Goal: Task Accomplishment & Management: Complete application form

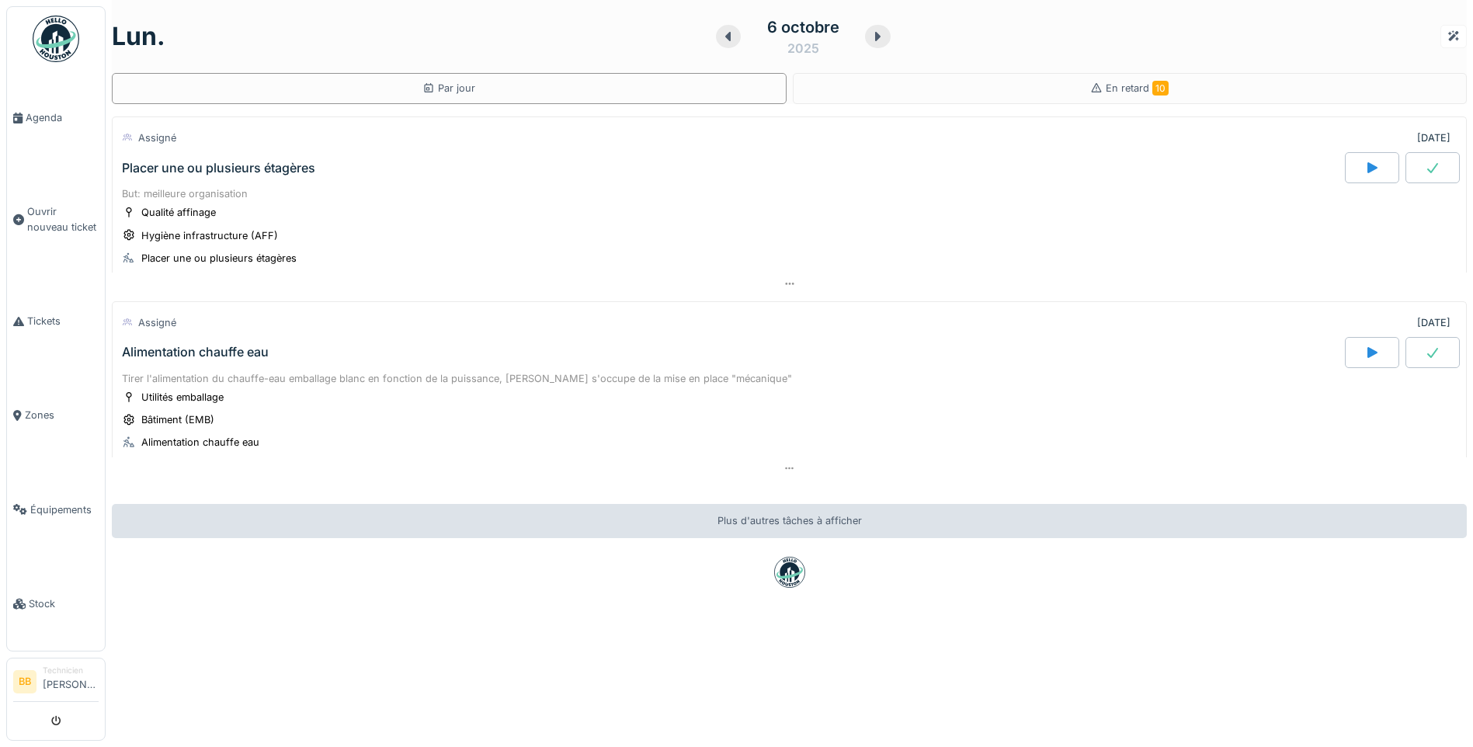
click at [209, 167] on div "Placer une ou plusieurs étagères" at bounding box center [218, 168] width 193 height 15
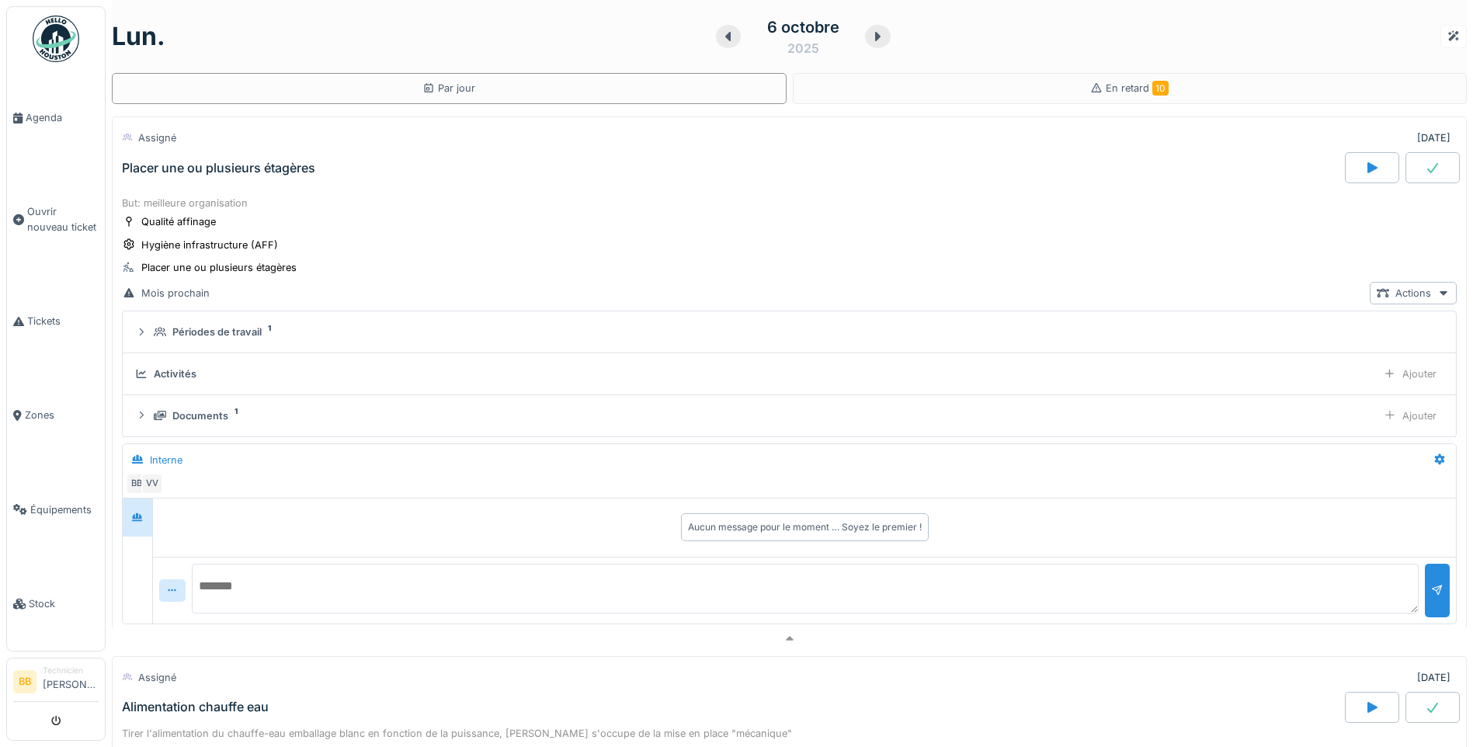
scroll to position [54, 0]
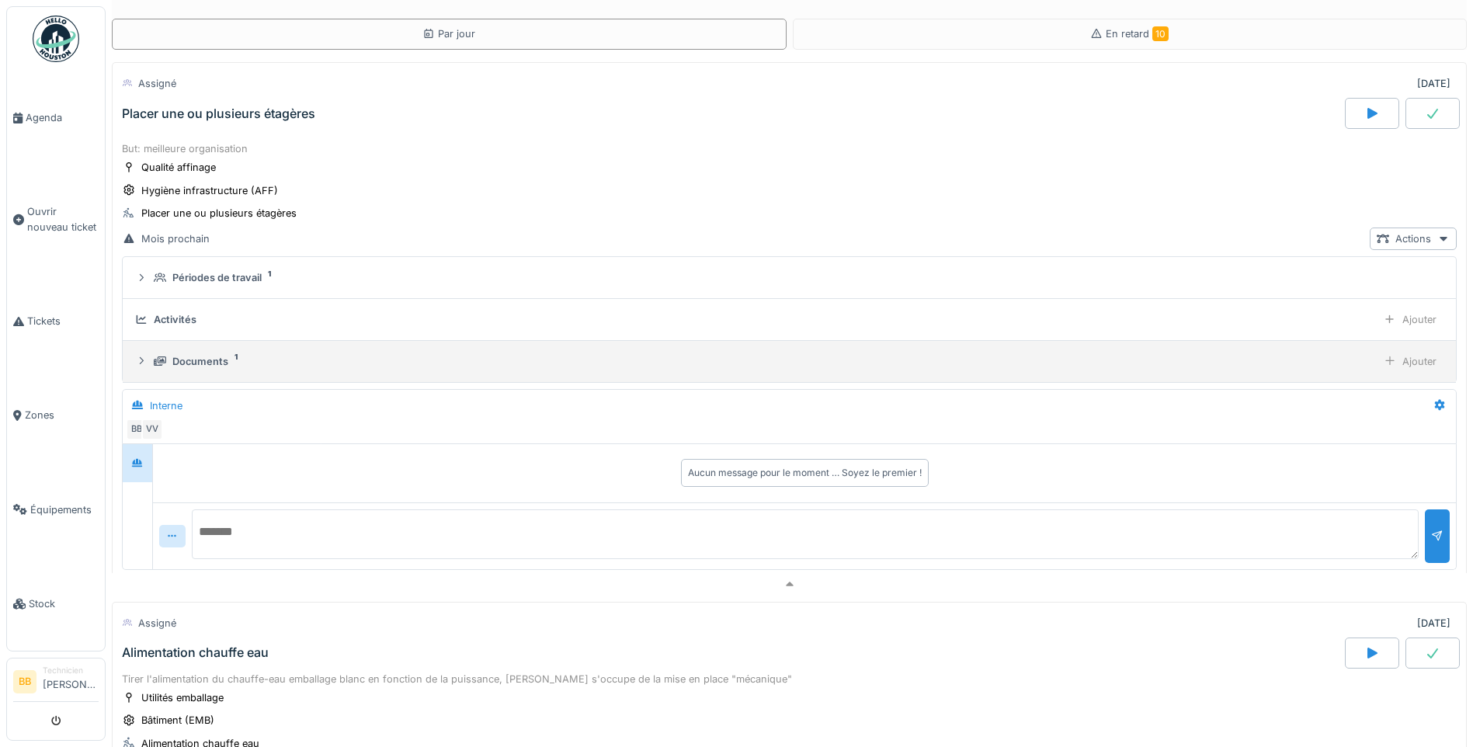
click at [196, 363] on summary "Documents 1 Ajouter" at bounding box center [789, 361] width 1321 height 29
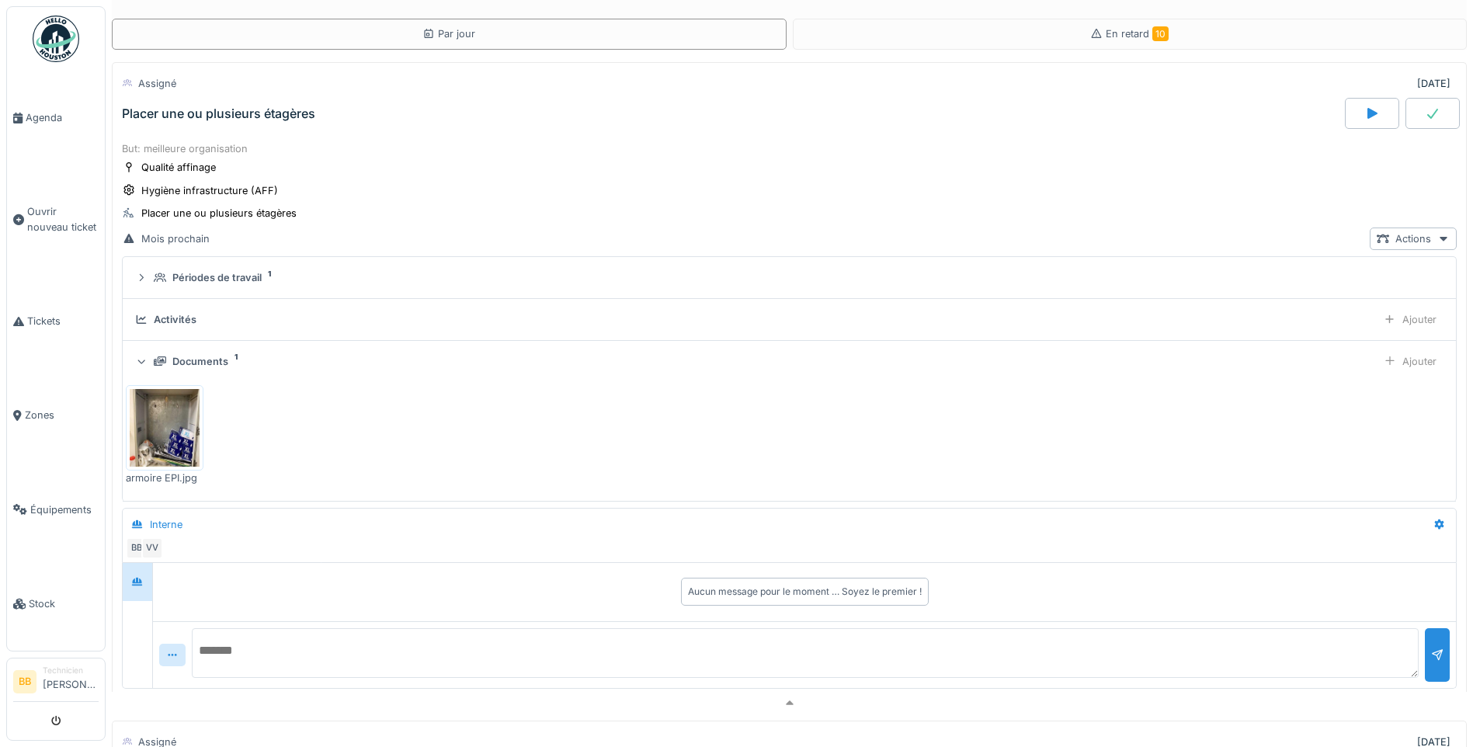
click at [276, 403] on div "armoire EPI.jpg" at bounding box center [789, 435] width 1327 height 113
click at [1384, 354] on div at bounding box center [1390, 361] width 12 height 15
click at [170, 408] on img at bounding box center [165, 428] width 70 height 78
click at [608, 432] on img at bounding box center [609, 428] width 70 height 78
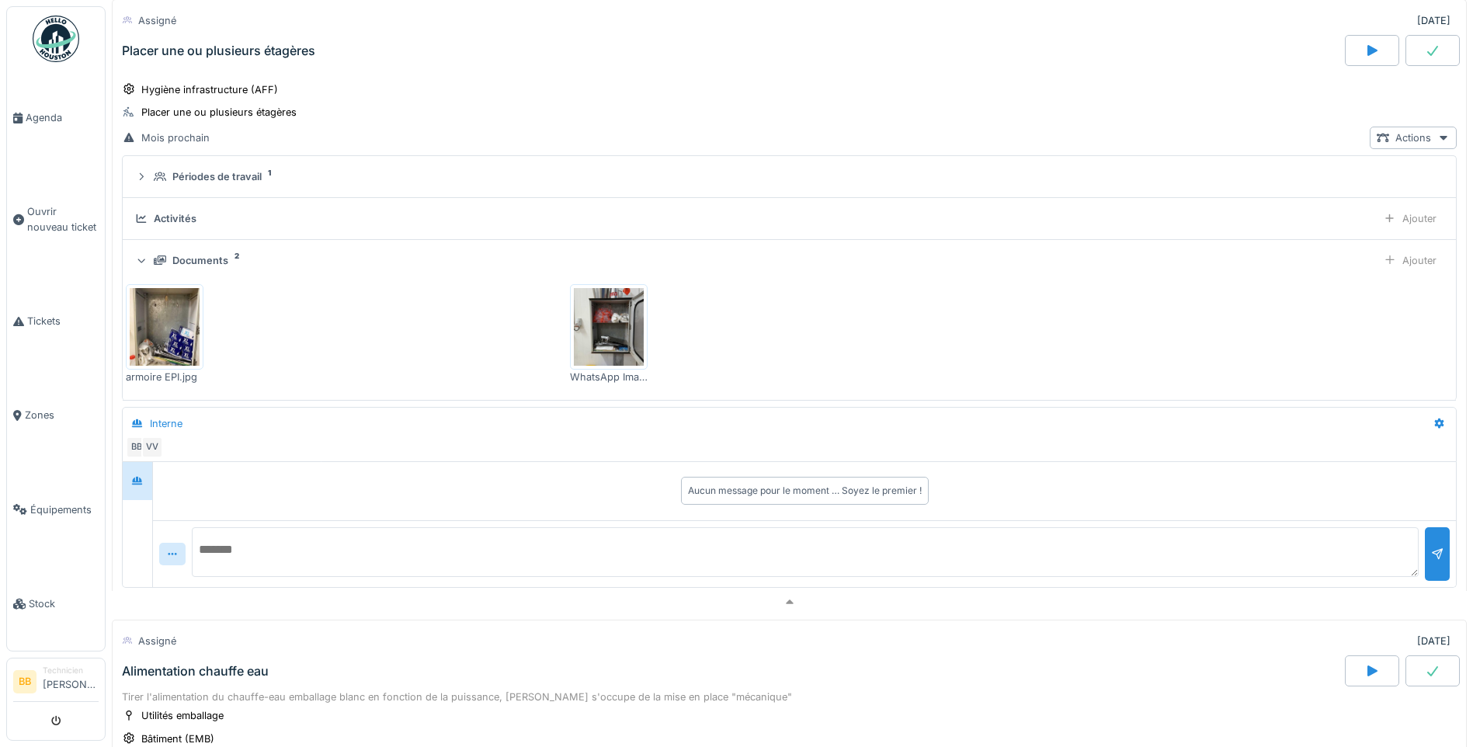
click at [342, 545] on textarea at bounding box center [805, 552] width 1227 height 50
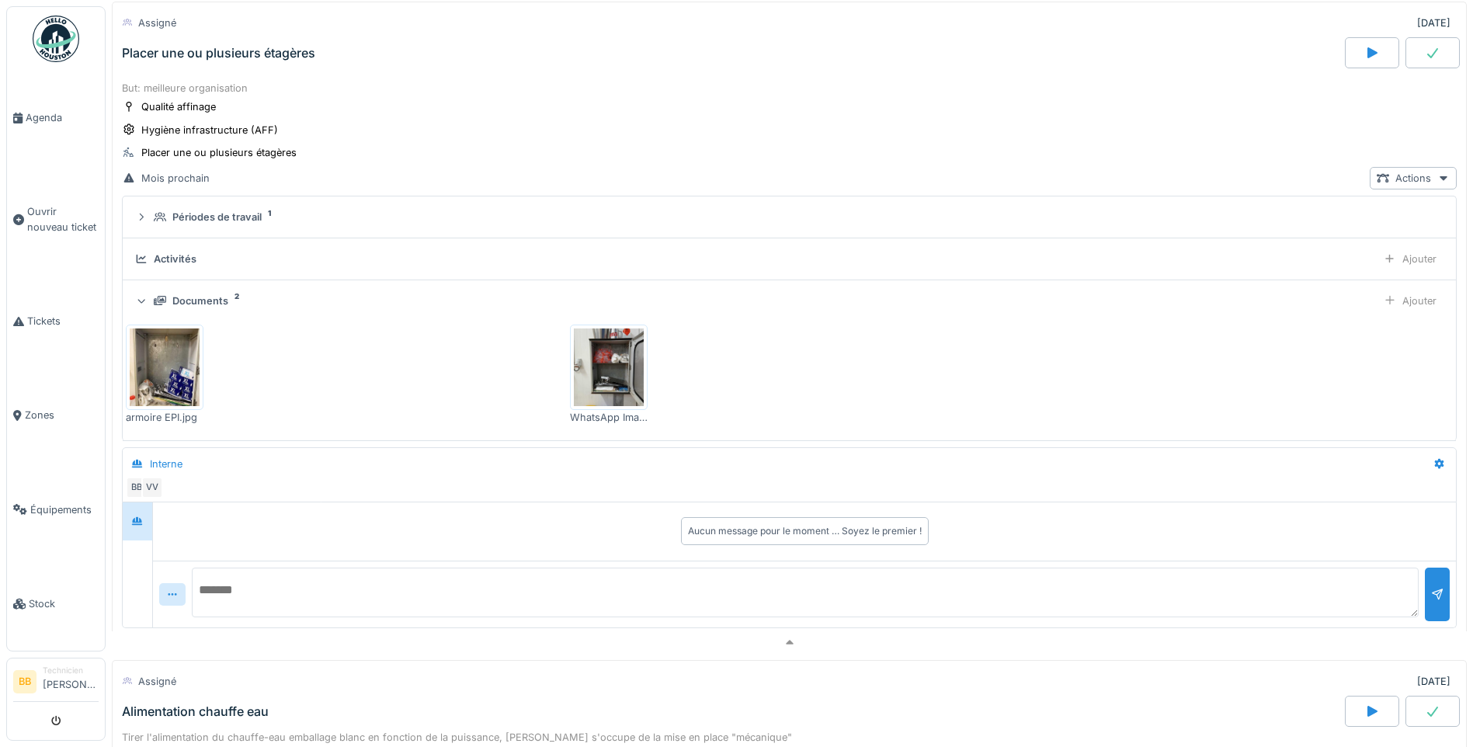
scroll to position [78, 0]
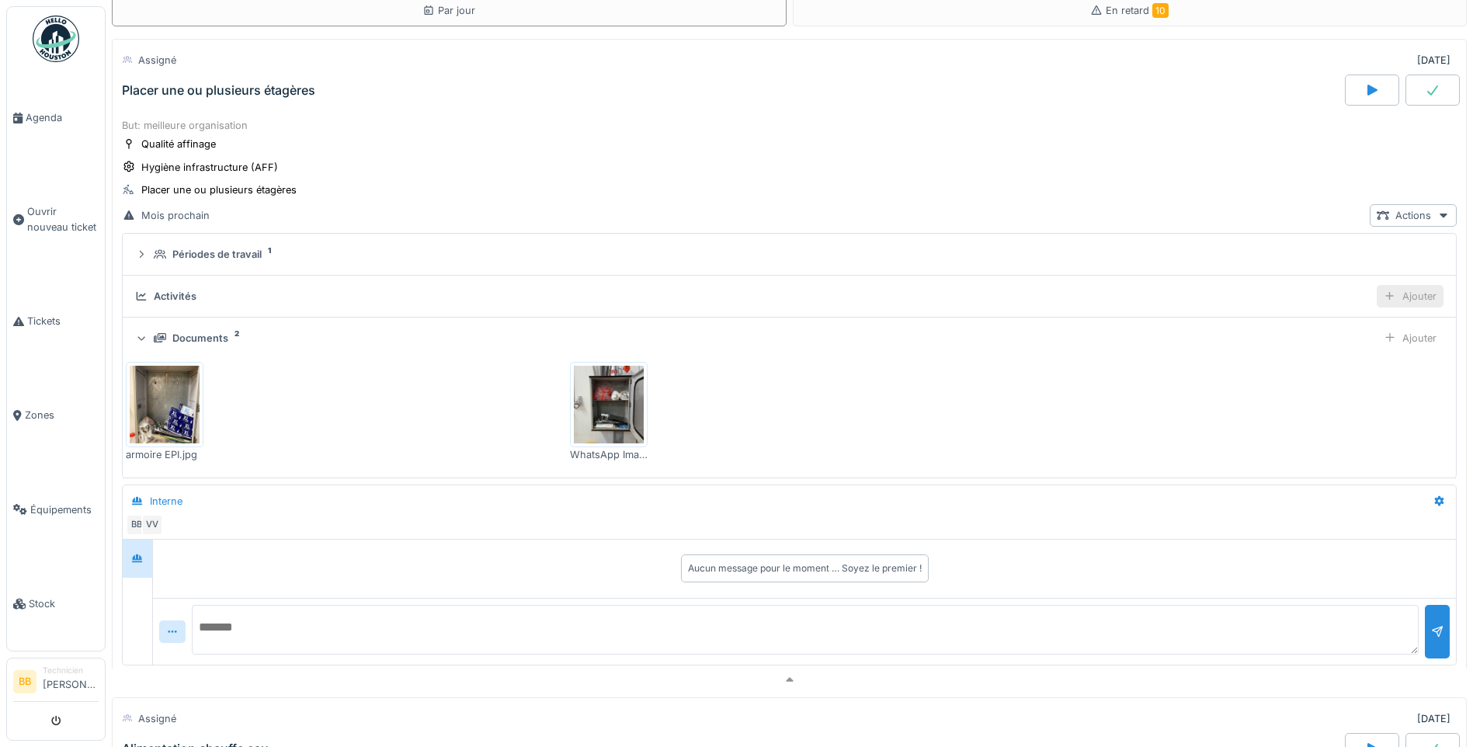
click at [1396, 285] on div "Ajouter" at bounding box center [1410, 296] width 67 height 23
click at [1320, 319] on div "Ajouter des heures" at bounding box center [1321, 330] width 165 height 23
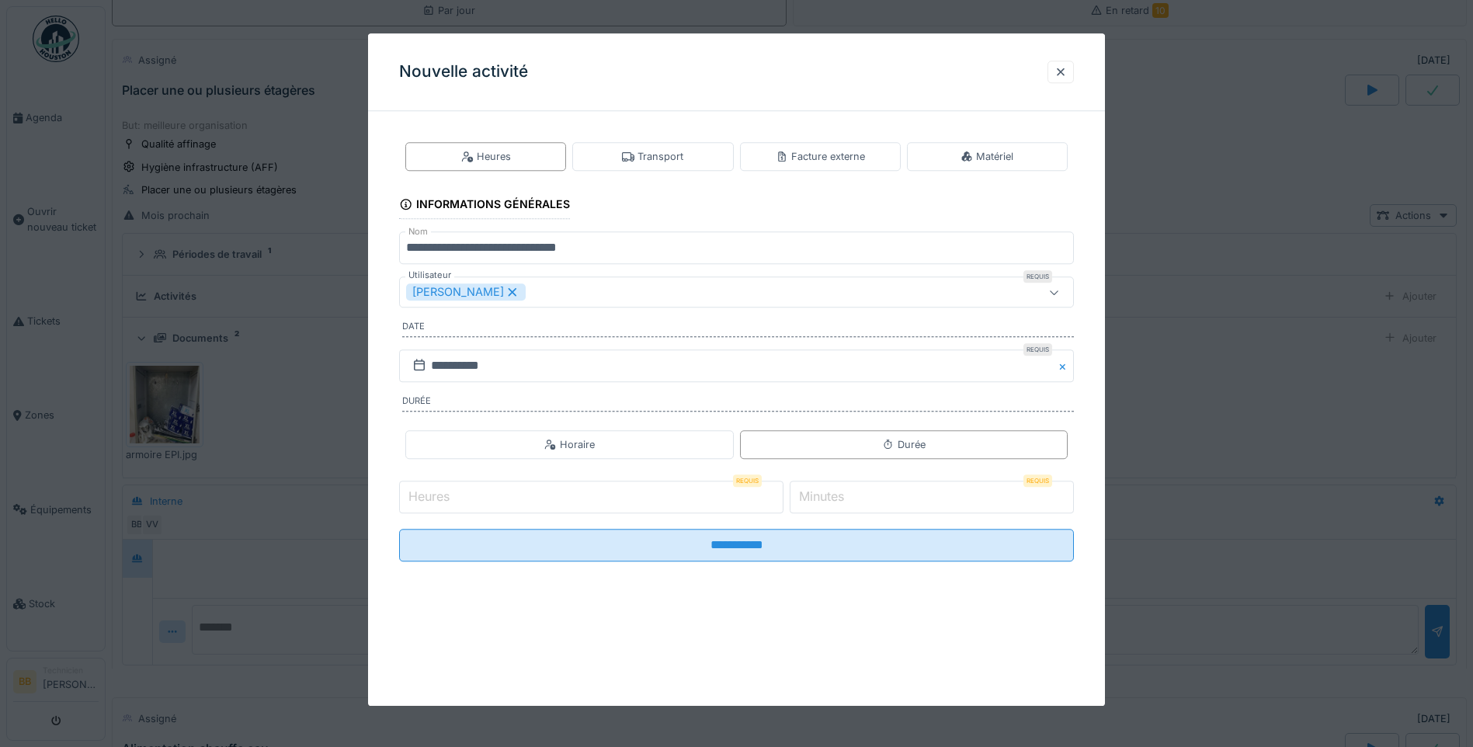
click at [472, 499] on input "Heures" at bounding box center [591, 497] width 384 height 33
type input "*"
click at [813, 498] on label "Minutes" at bounding box center [821, 497] width 51 height 19
click at [813, 498] on input "*" at bounding box center [932, 497] width 284 height 33
click at [422, 496] on input "*" at bounding box center [591, 497] width 384 height 33
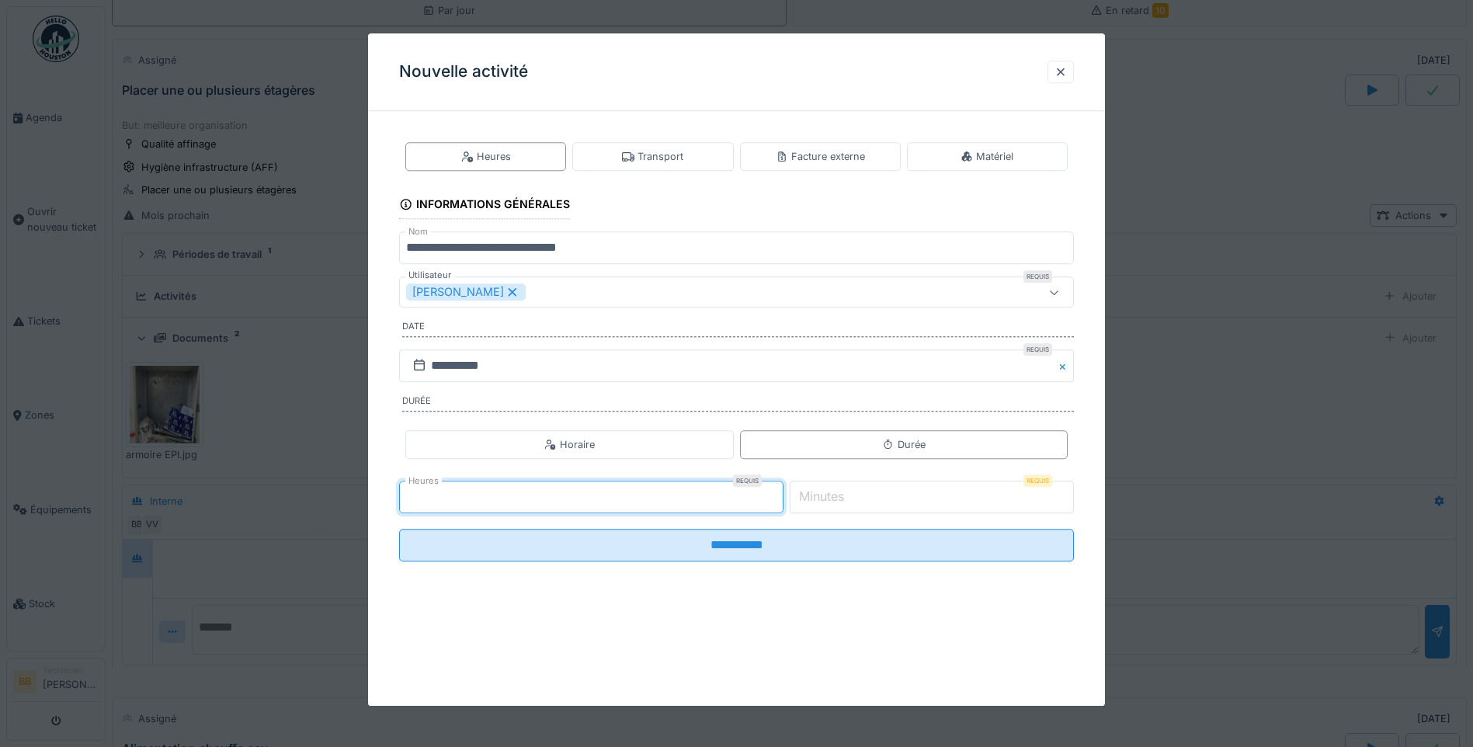
type input "*"
click at [826, 495] on label "Minutes" at bounding box center [821, 497] width 51 height 19
click at [826, 495] on input "Minutes" at bounding box center [932, 497] width 284 height 33
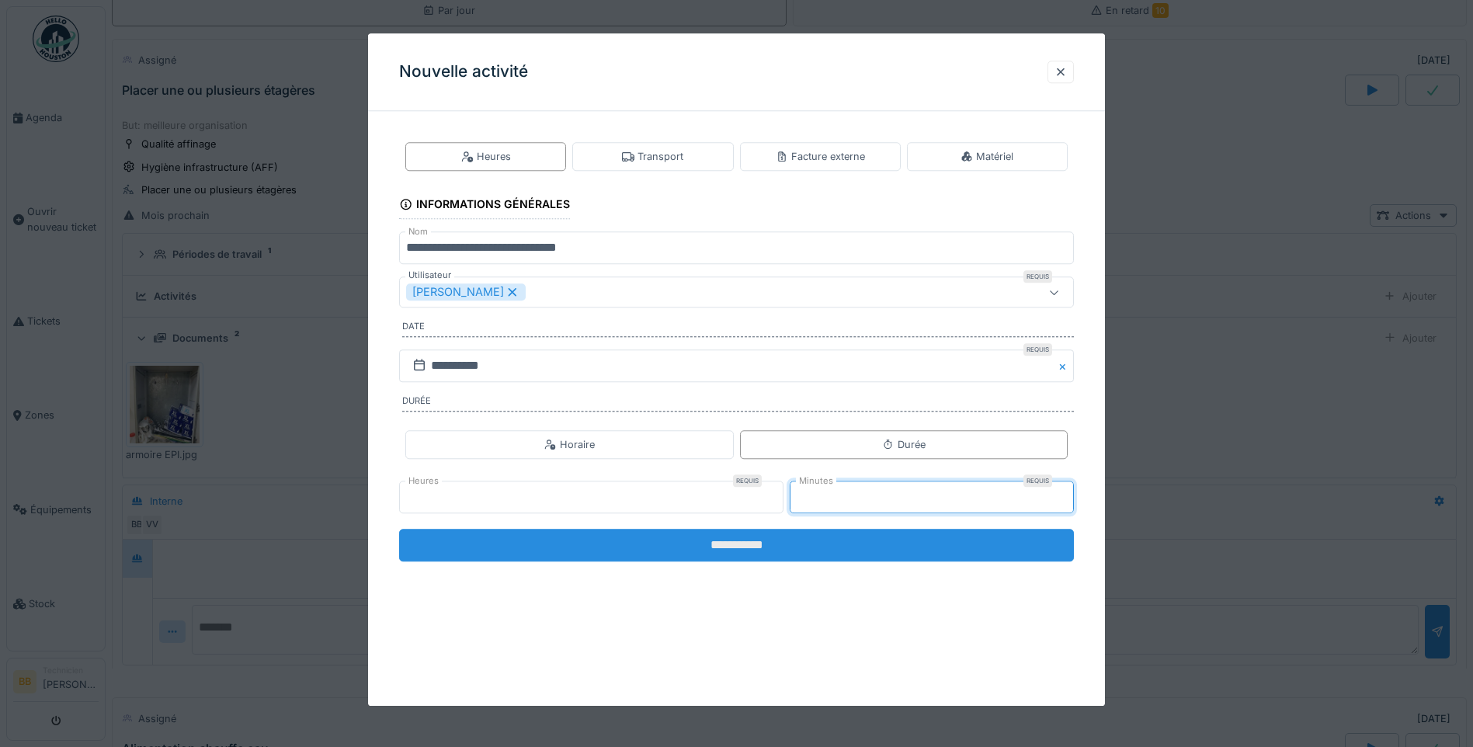
type input "**"
click at [731, 544] on input "**********" at bounding box center [736, 545] width 675 height 33
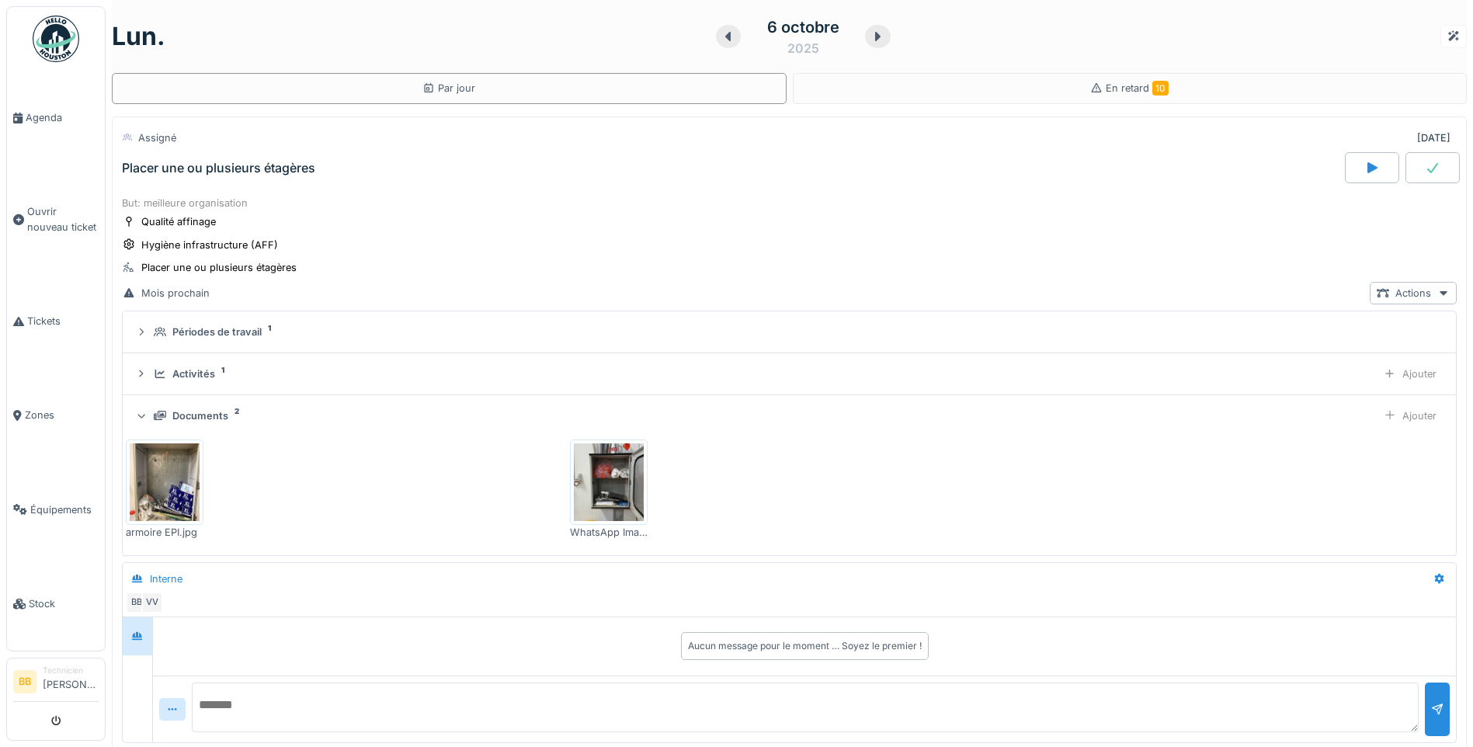
scroll to position [0, 0]
click at [1421, 161] on div at bounding box center [1433, 167] width 54 height 31
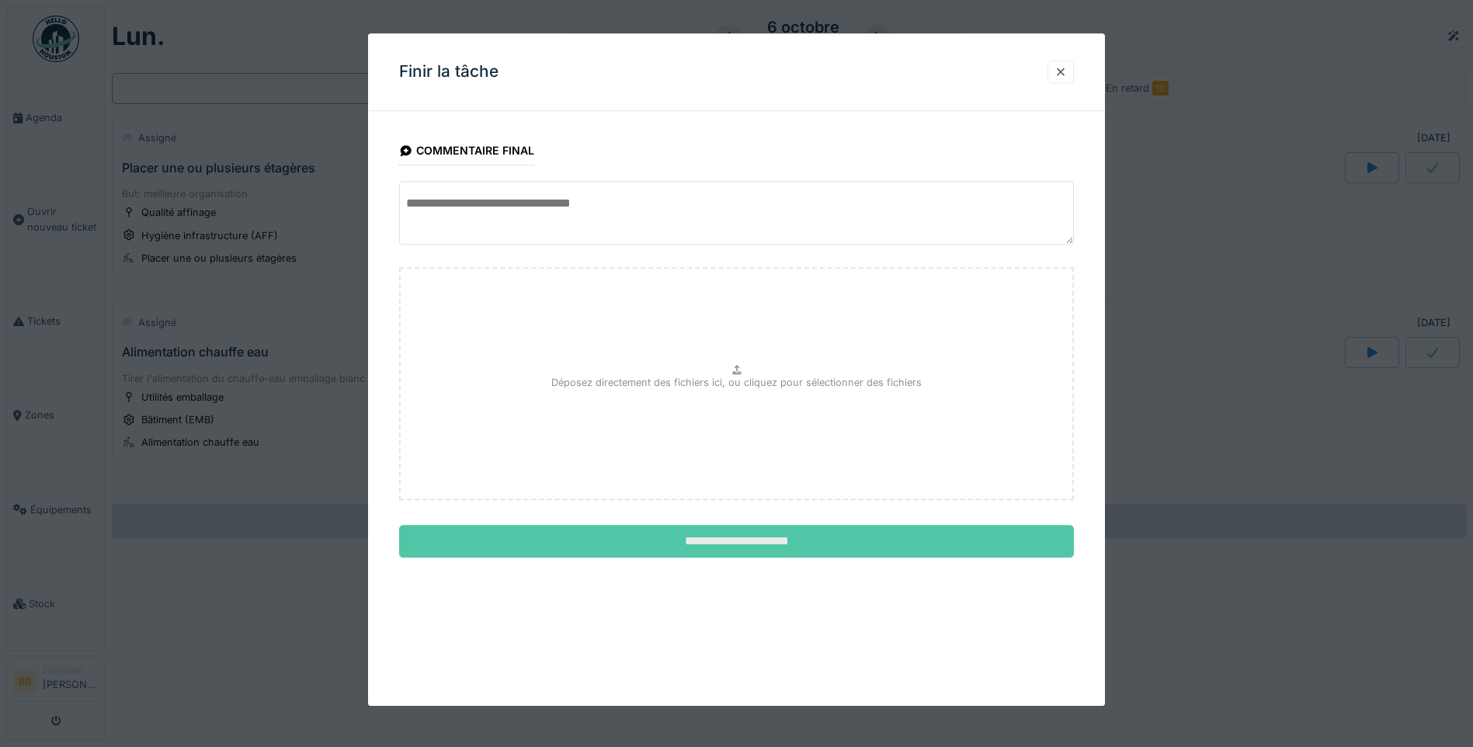
click at [781, 541] on input "**********" at bounding box center [736, 542] width 675 height 33
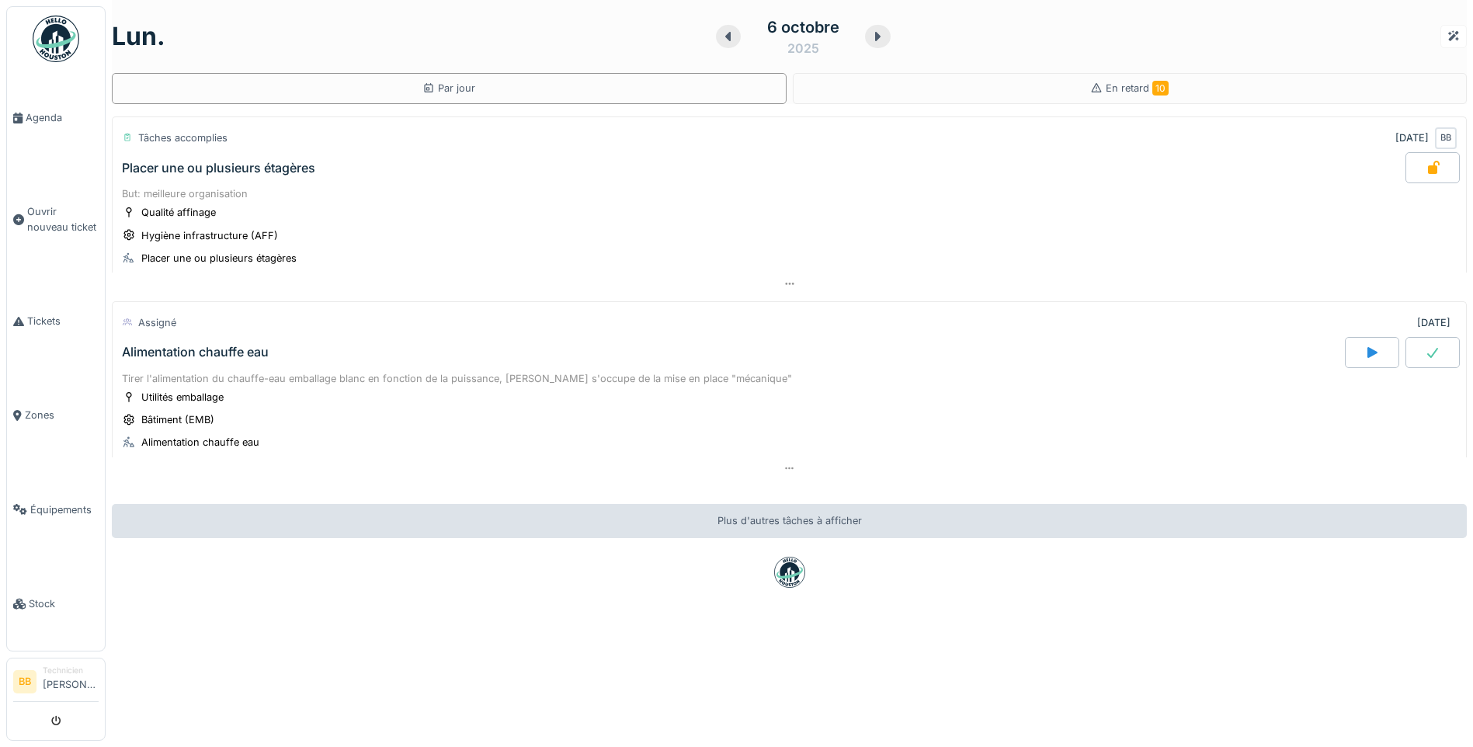
click at [727, 40] on div at bounding box center [728, 36] width 25 height 23
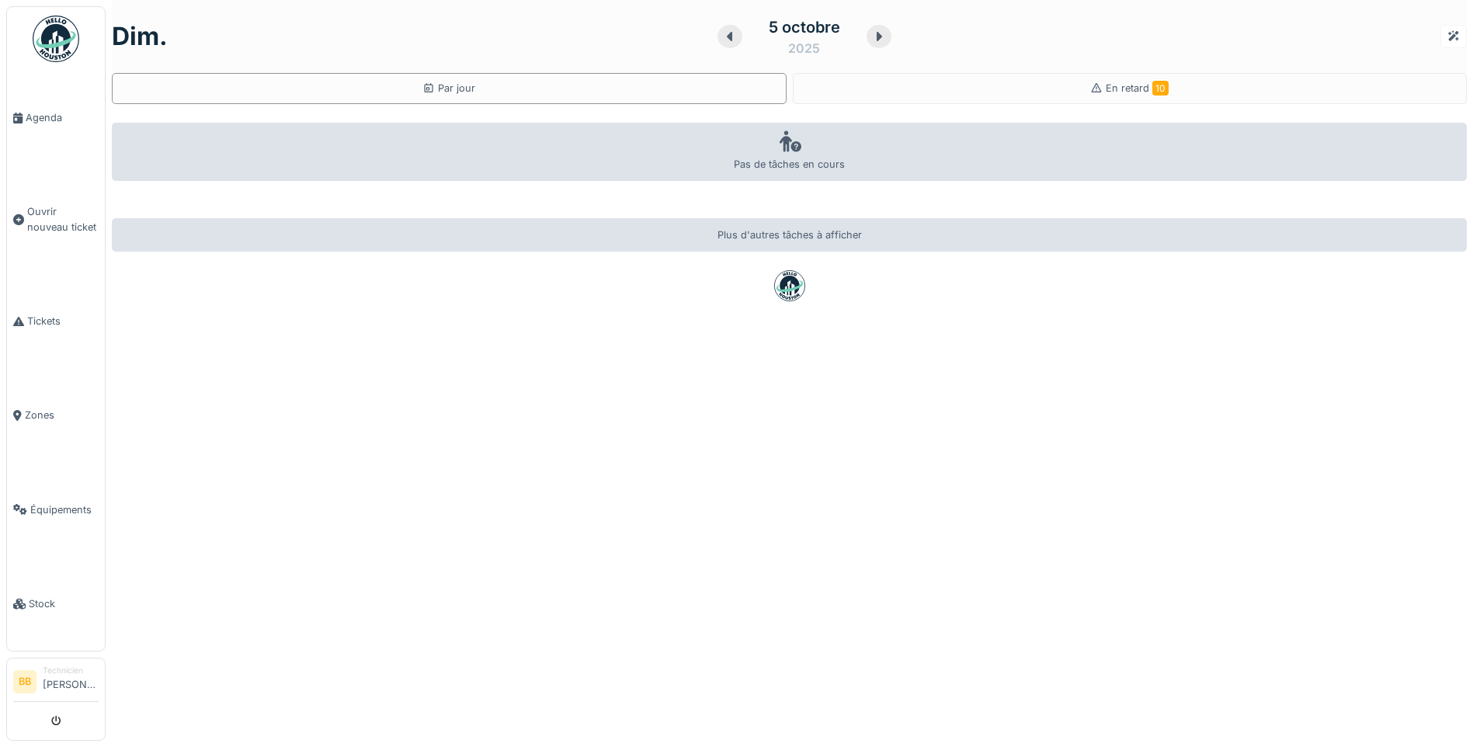
click at [725, 40] on icon at bounding box center [730, 36] width 16 height 12
click at [729, 39] on icon at bounding box center [731, 36] width 5 height 9
click at [721, 39] on icon at bounding box center [729, 36] width 16 height 12
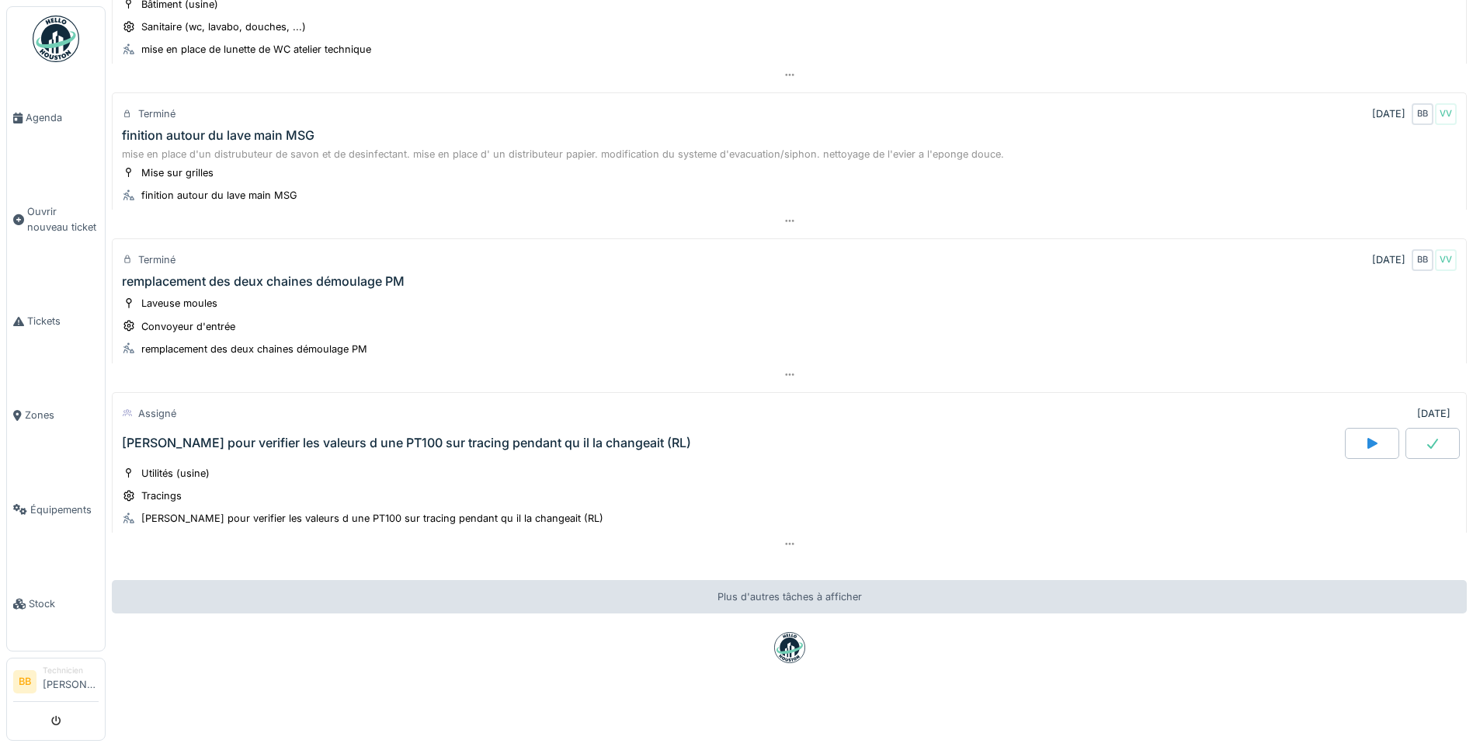
scroll to position [524, 0]
click at [1427, 428] on div at bounding box center [1433, 443] width 54 height 31
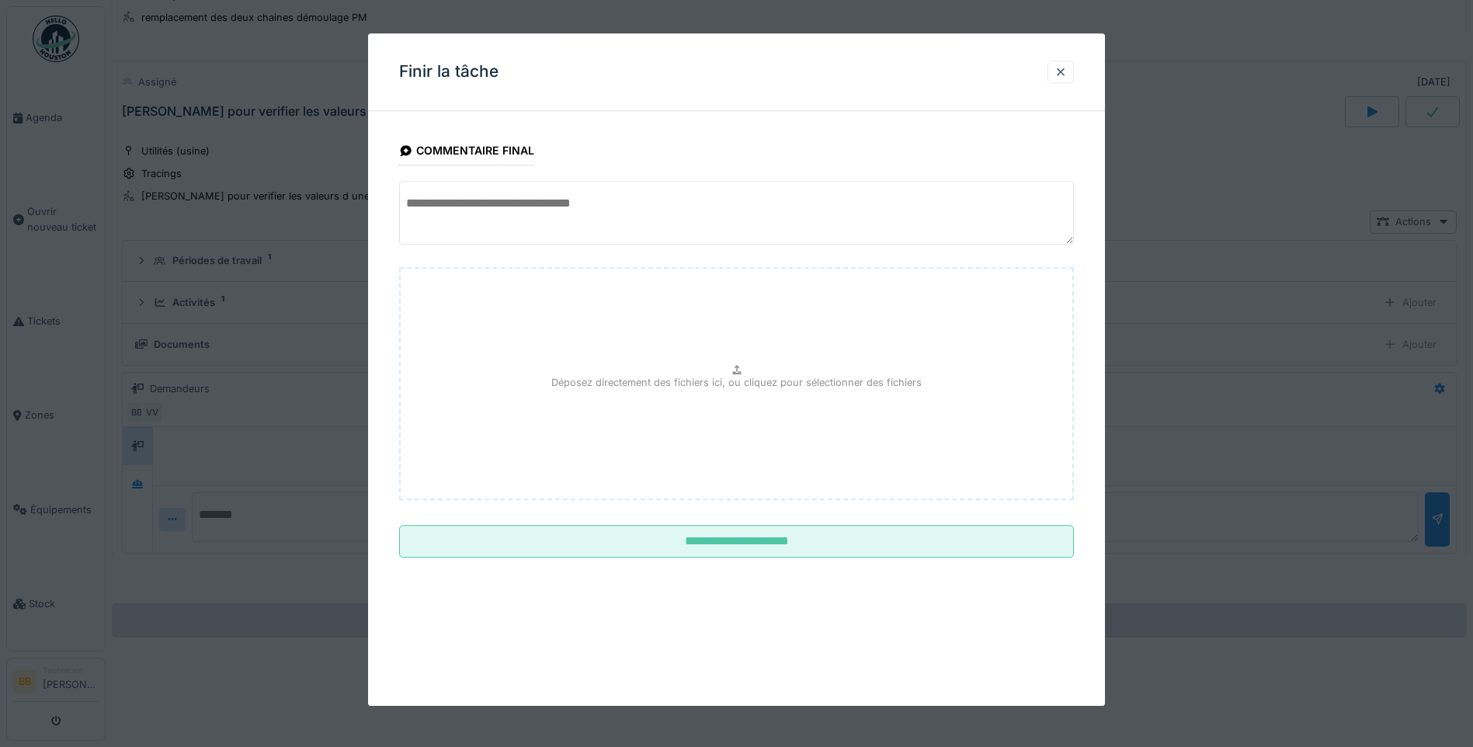
scroll to position [842, 0]
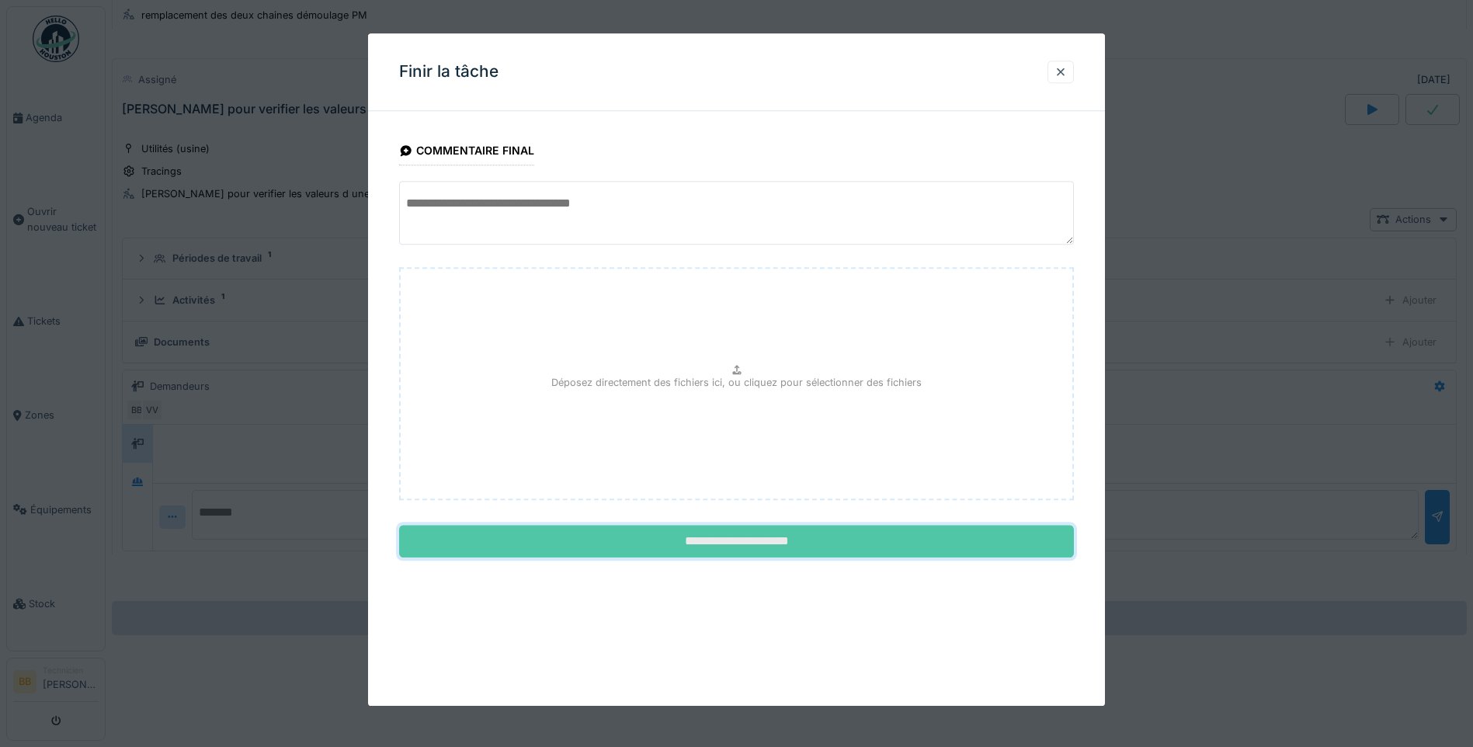
click at [730, 540] on input "**********" at bounding box center [736, 542] width 675 height 33
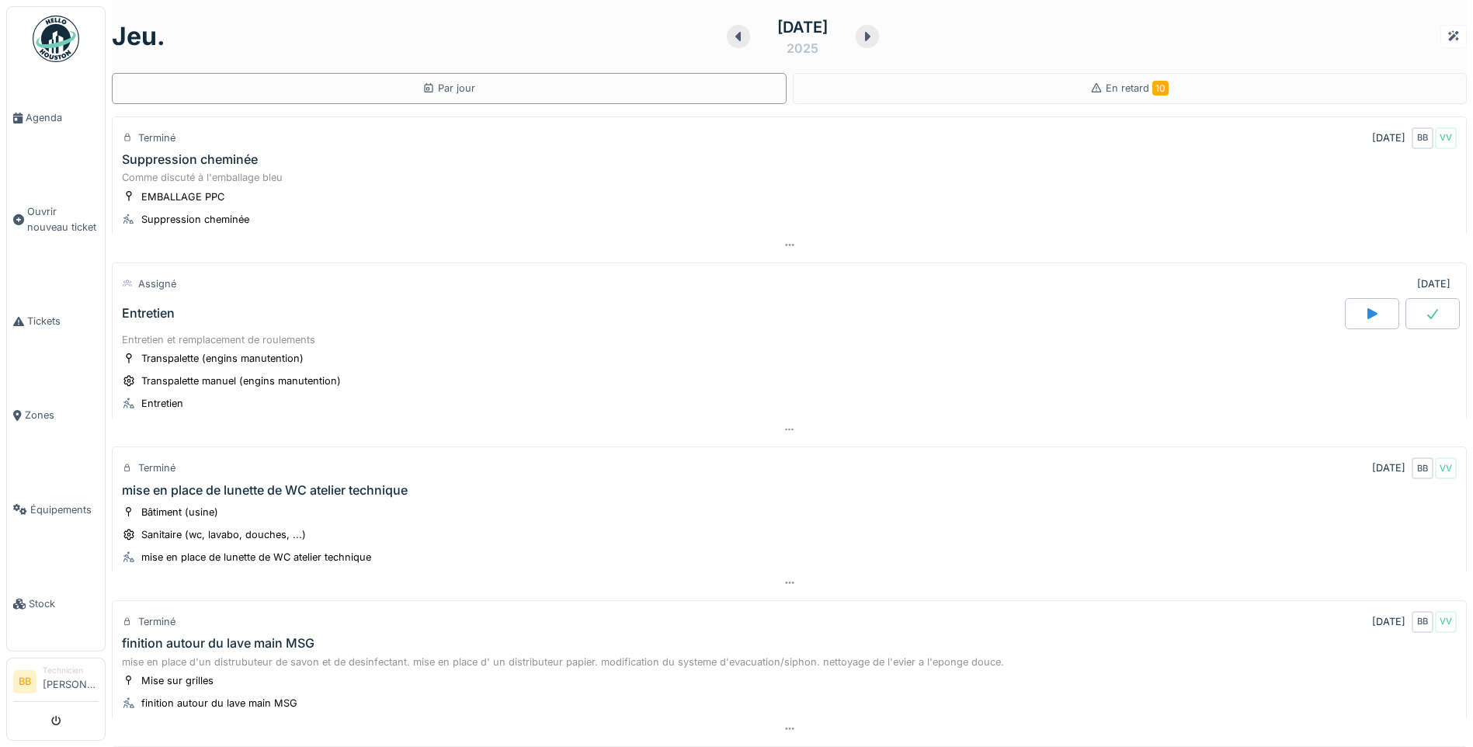
scroll to position [0, 0]
click at [302, 318] on div "Entretien" at bounding box center [732, 313] width 1226 height 31
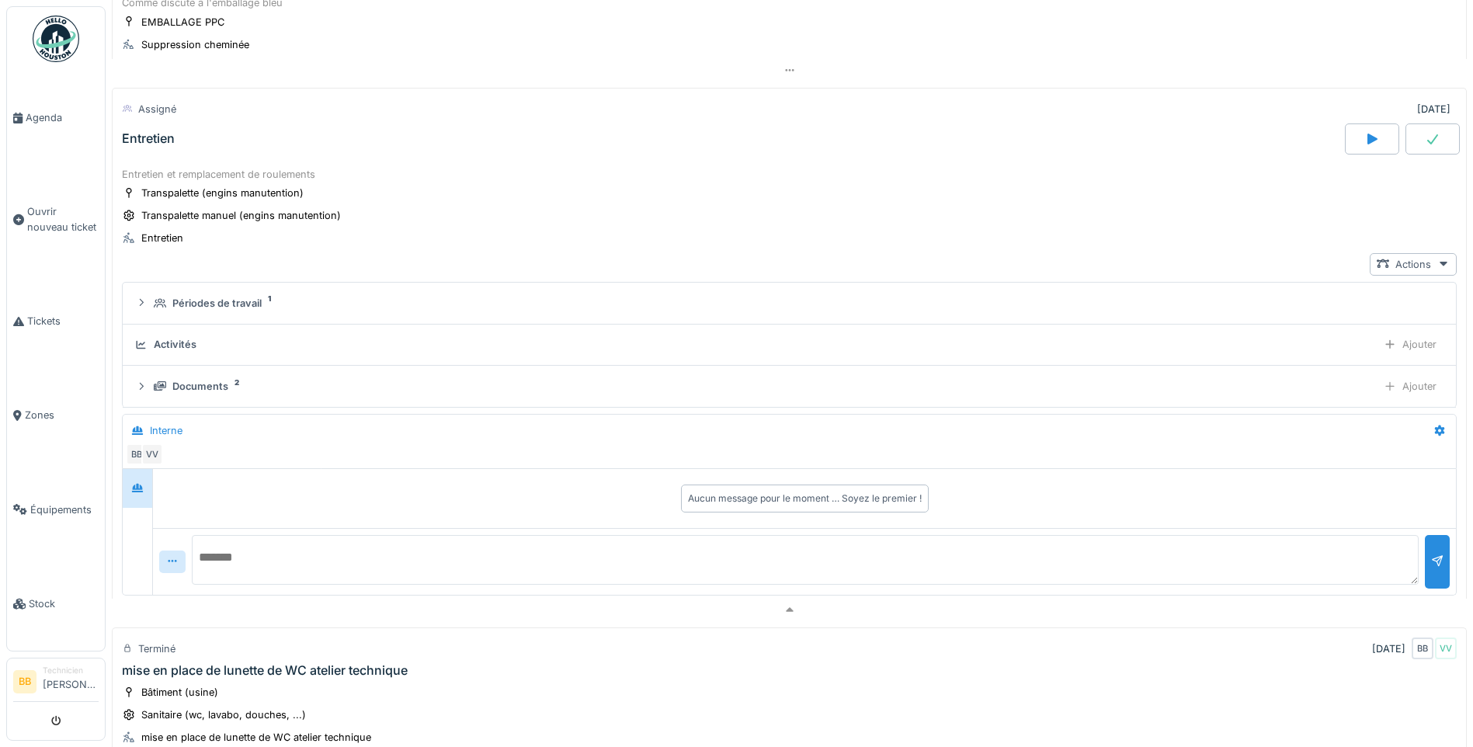
scroll to position [201, 0]
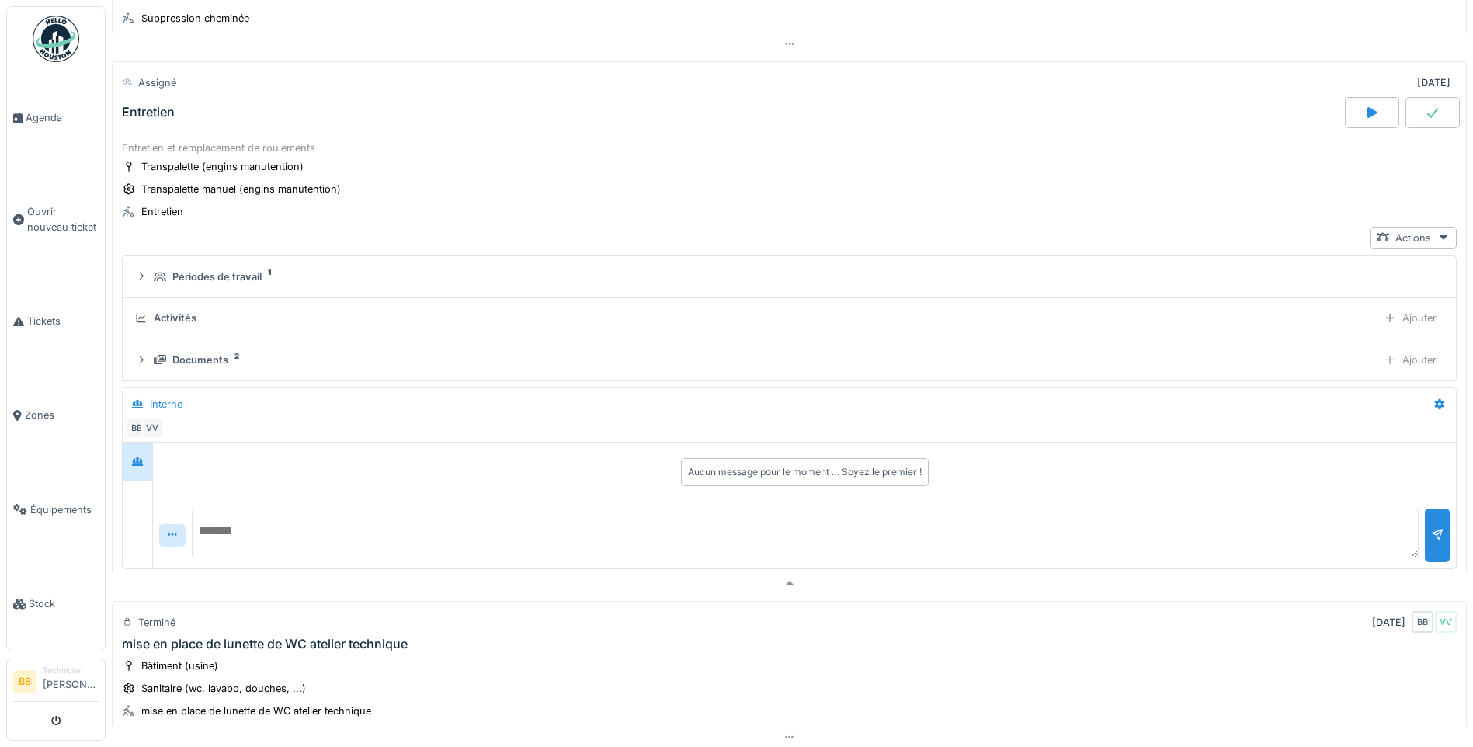
click at [227, 327] on div "Activités Ajouter" at bounding box center [789, 318] width 1309 height 23
click at [1389, 315] on div "Ajouter" at bounding box center [1410, 318] width 67 height 23
click at [1291, 355] on div "Ajouter des heures" at bounding box center [1321, 353] width 165 height 23
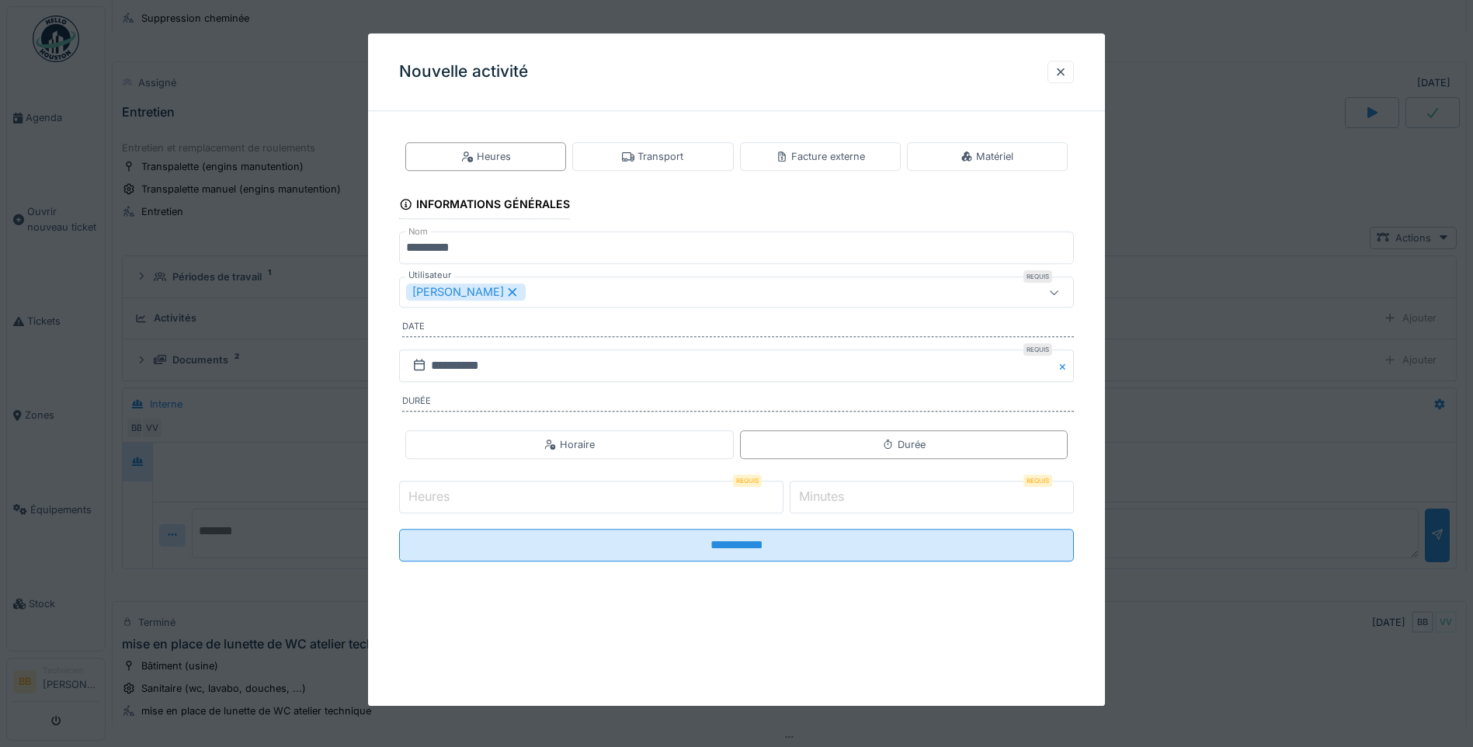
click at [484, 496] on input "Heures" at bounding box center [591, 497] width 384 height 33
type input "*"
click at [832, 497] on label "Minutes" at bounding box center [821, 497] width 51 height 19
click at [832, 497] on input "*" at bounding box center [932, 497] width 284 height 33
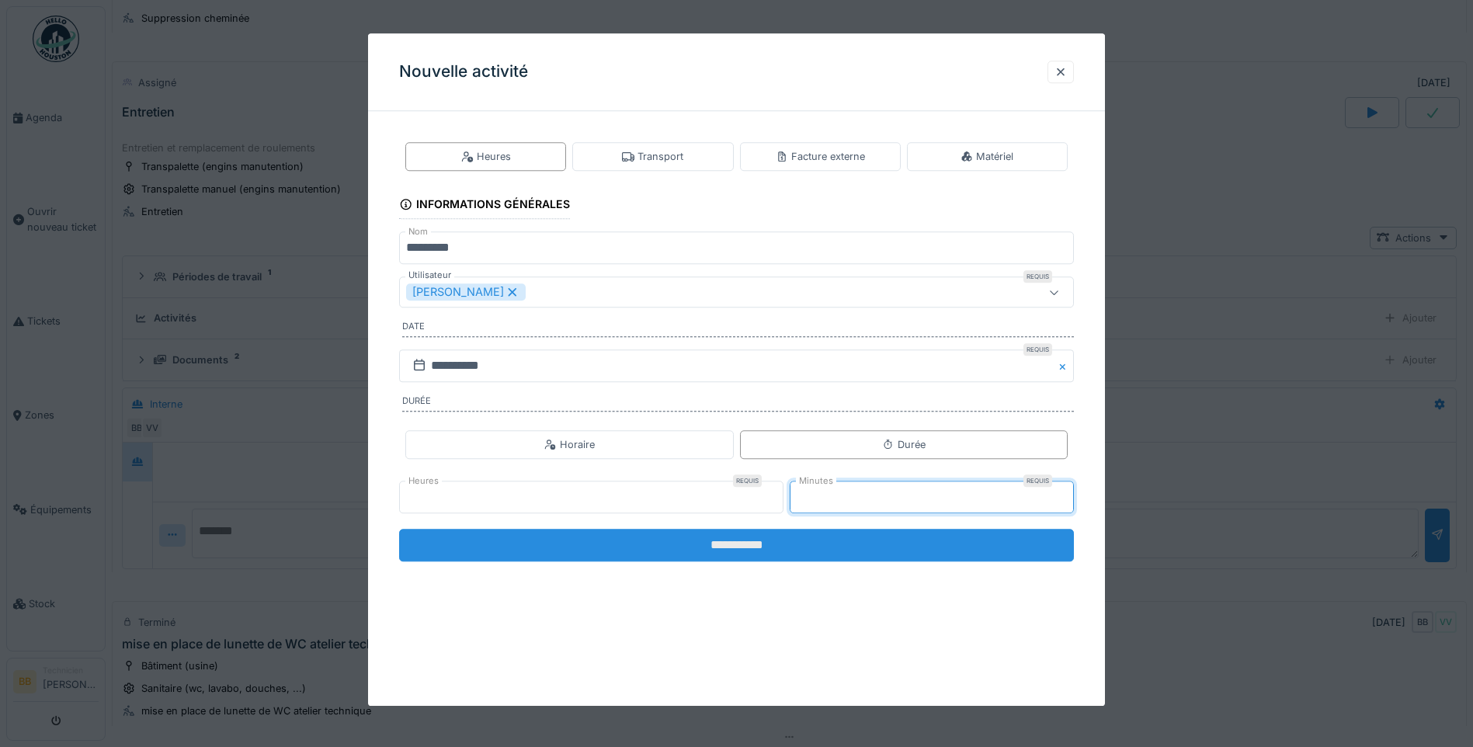
type input "**"
click at [792, 554] on input "**********" at bounding box center [736, 545] width 675 height 33
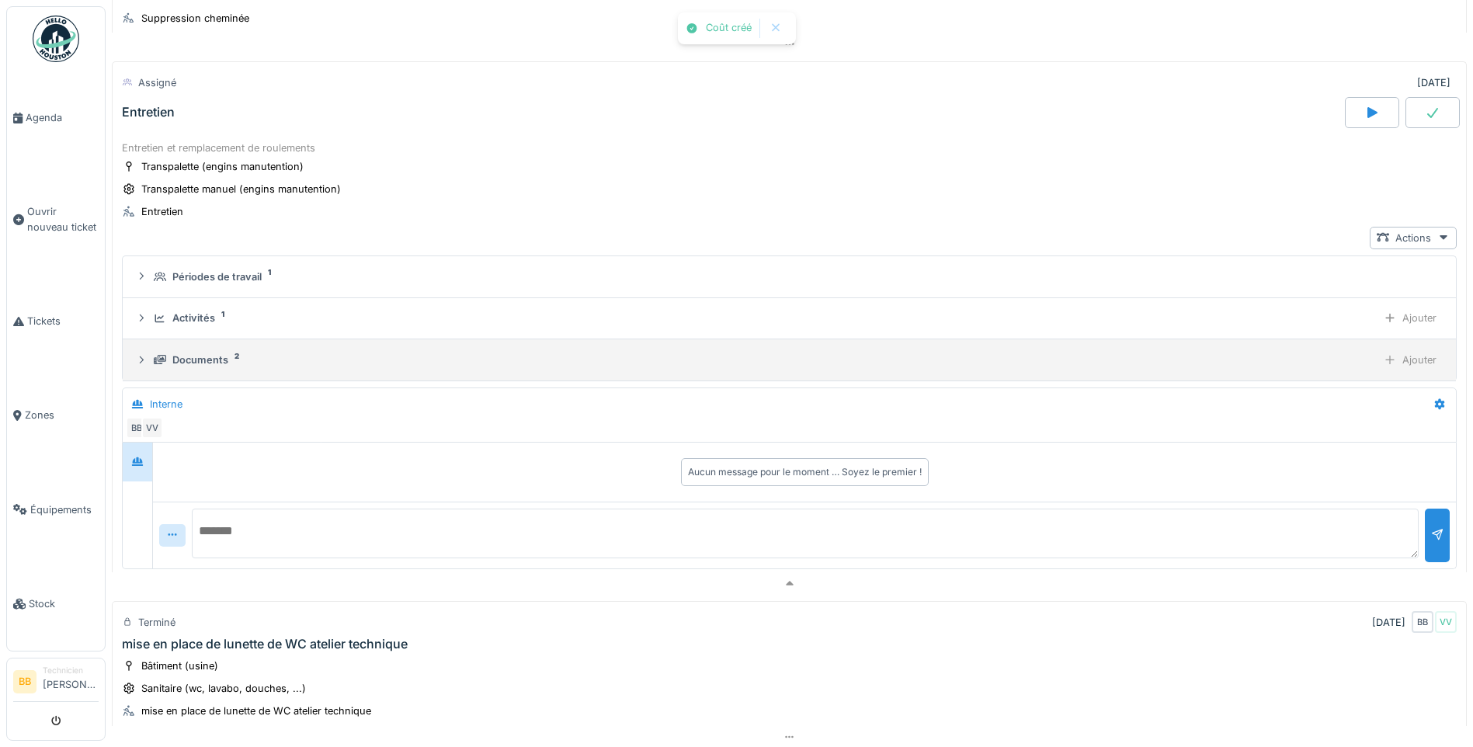
click at [231, 356] on div "Documents 2" at bounding box center [762, 360] width 1217 height 15
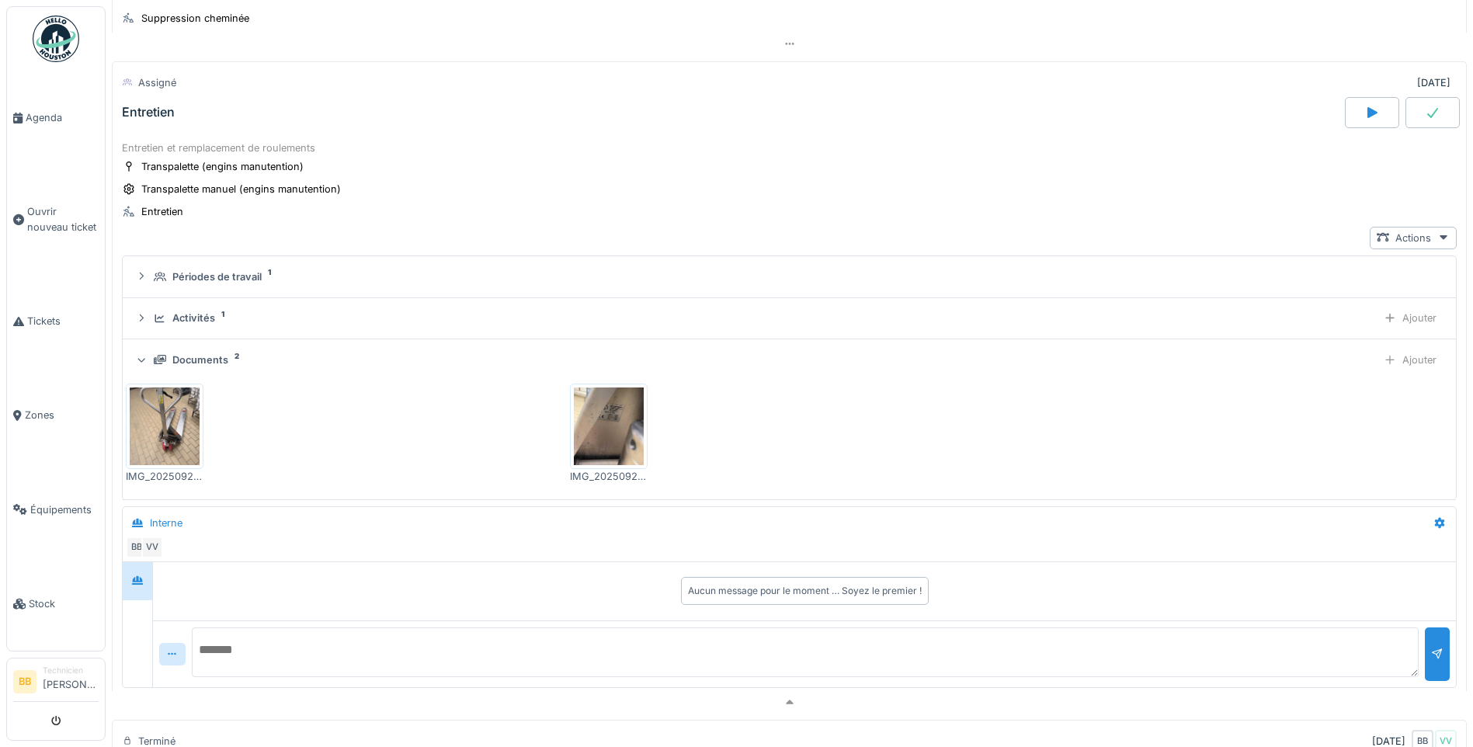
click at [217, 360] on div "Documents" at bounding box center [200, 360] width 56 height 15
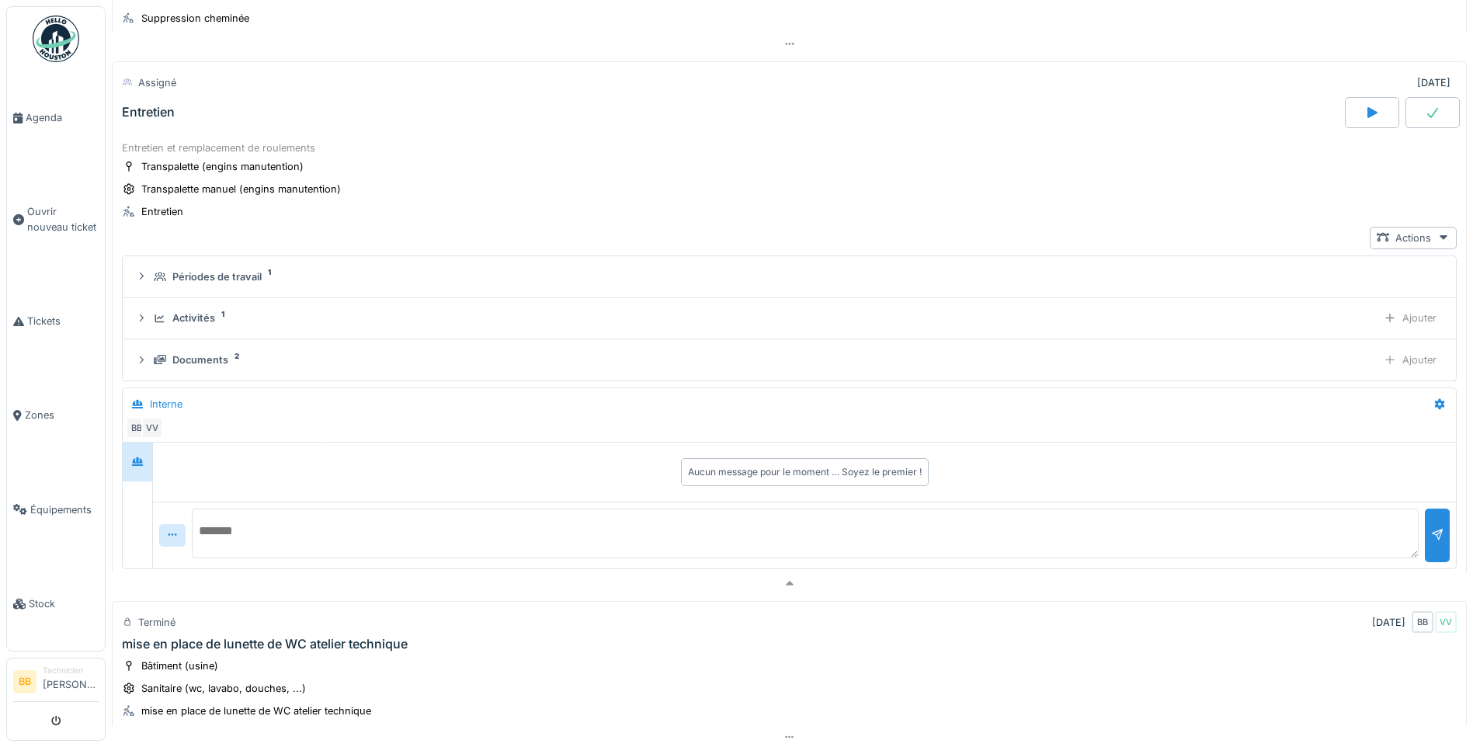
click at [1420, 111] on div at bounding box center [1433, 112] width 54 height 31
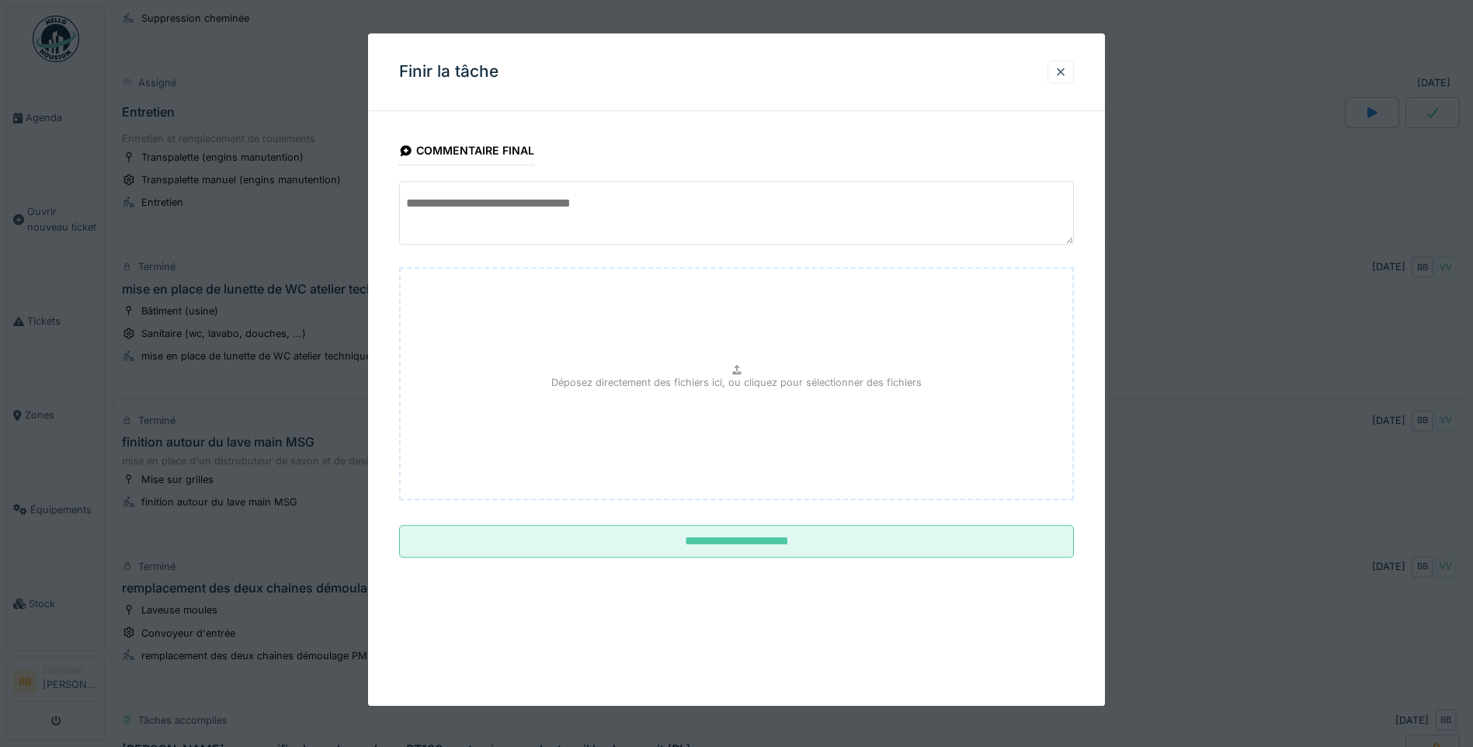
click at [512, 217] on textarea at bounding box center [736, 213] width 675 height 64
click at [450, 201] on textarea "**********" at bounding box center [736, 213] width 675 height 64
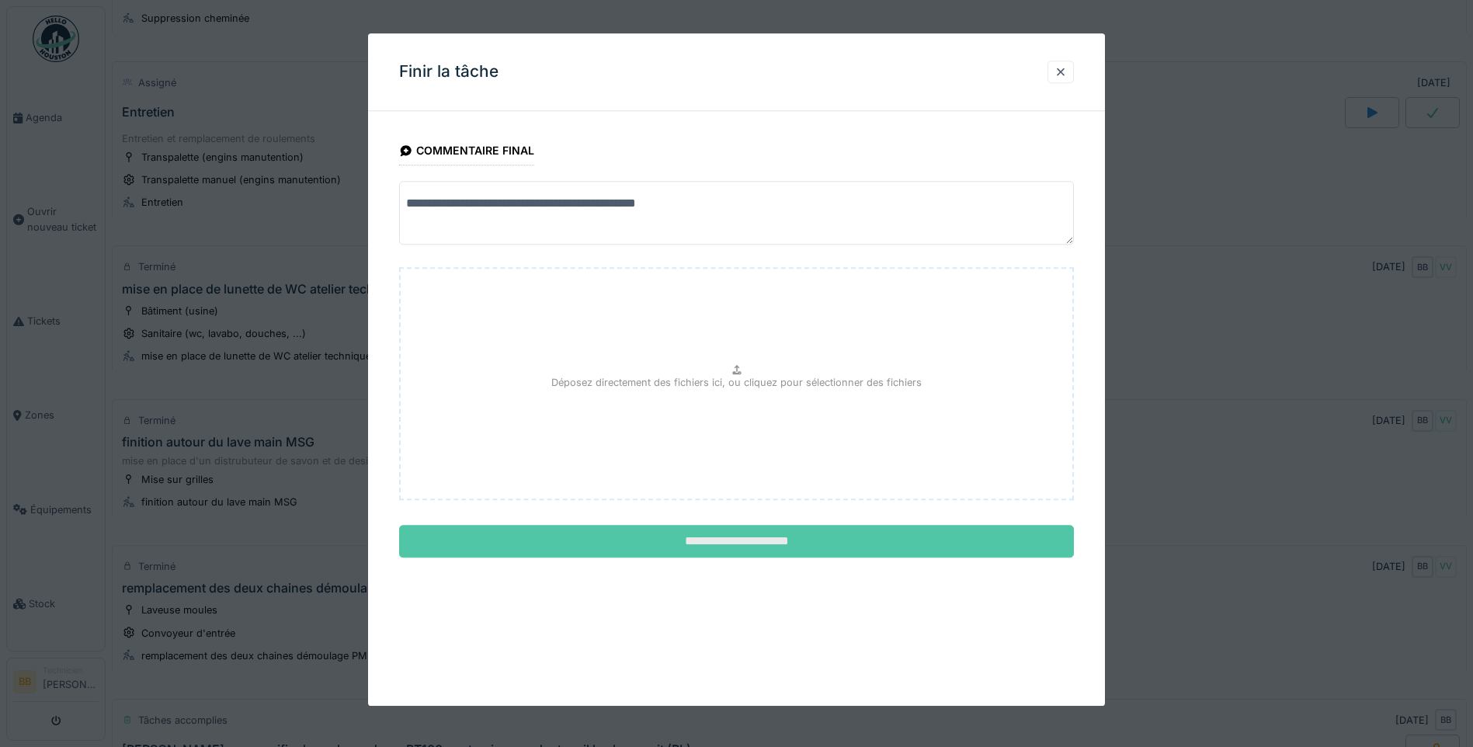
type textarea "**********"
click at [726, 537] on input "**********" at bounding box center [736, 542] width 675 height 33
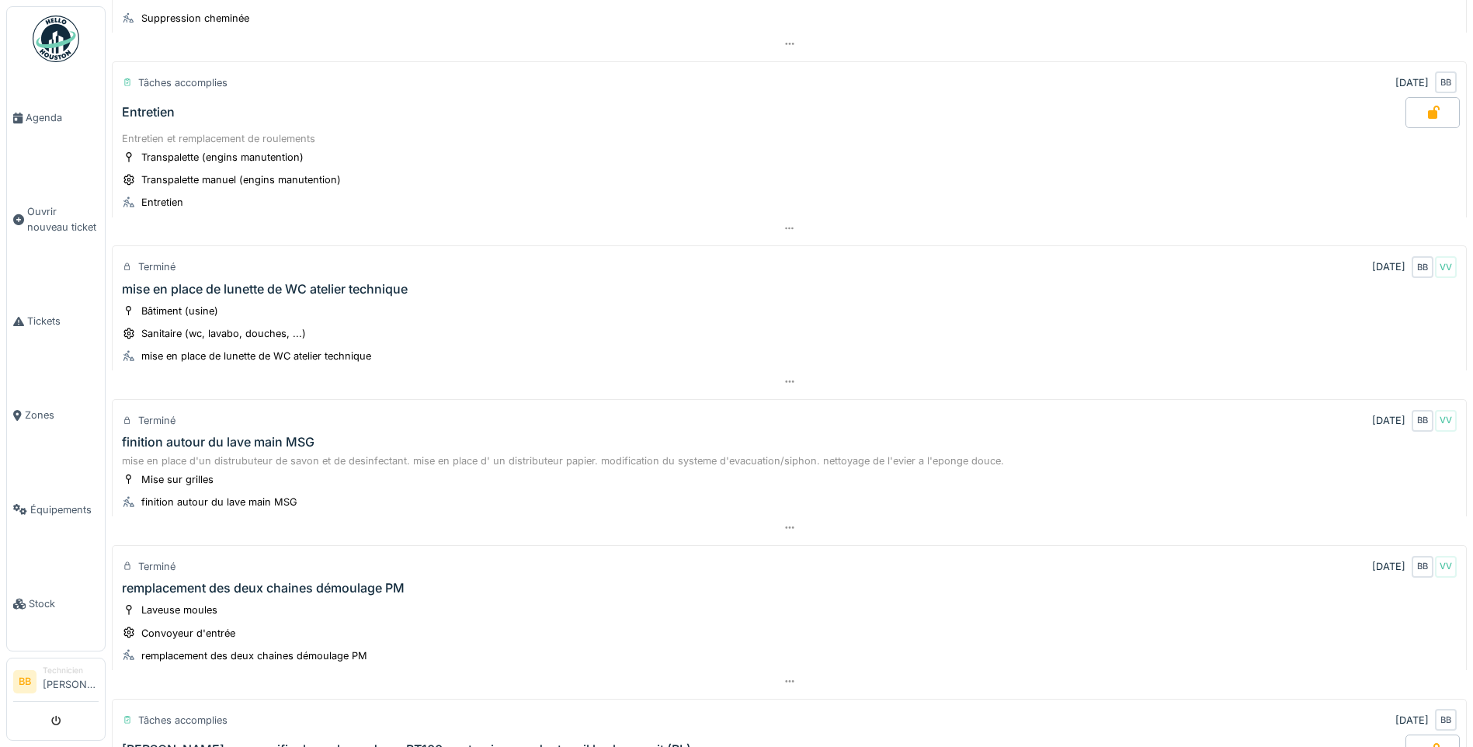
click at [162, 112] on div "Entretien" at bounding box center [148, 112] width 53 height 15
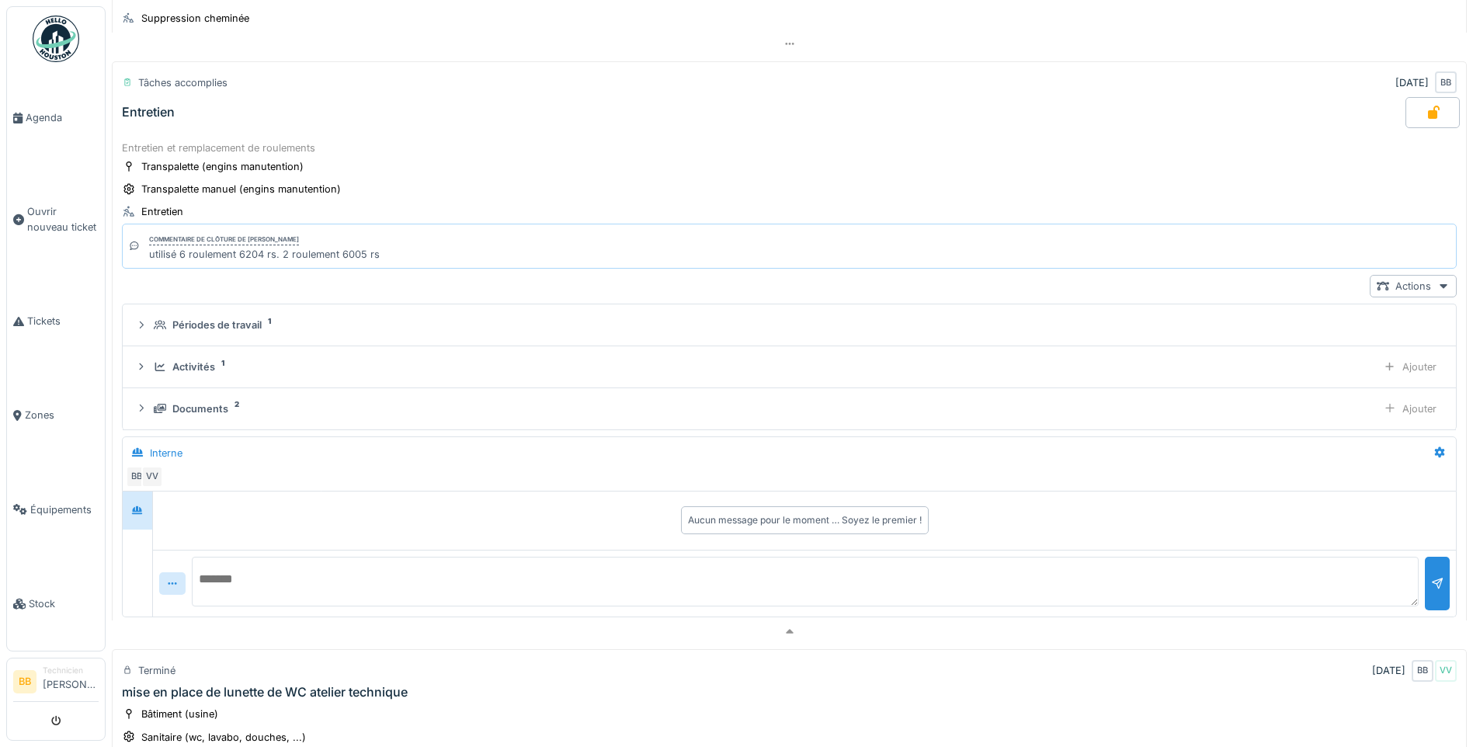
click at [162, 112] on div "Entretien" at bounding box center [148, 112] width 53 height 15
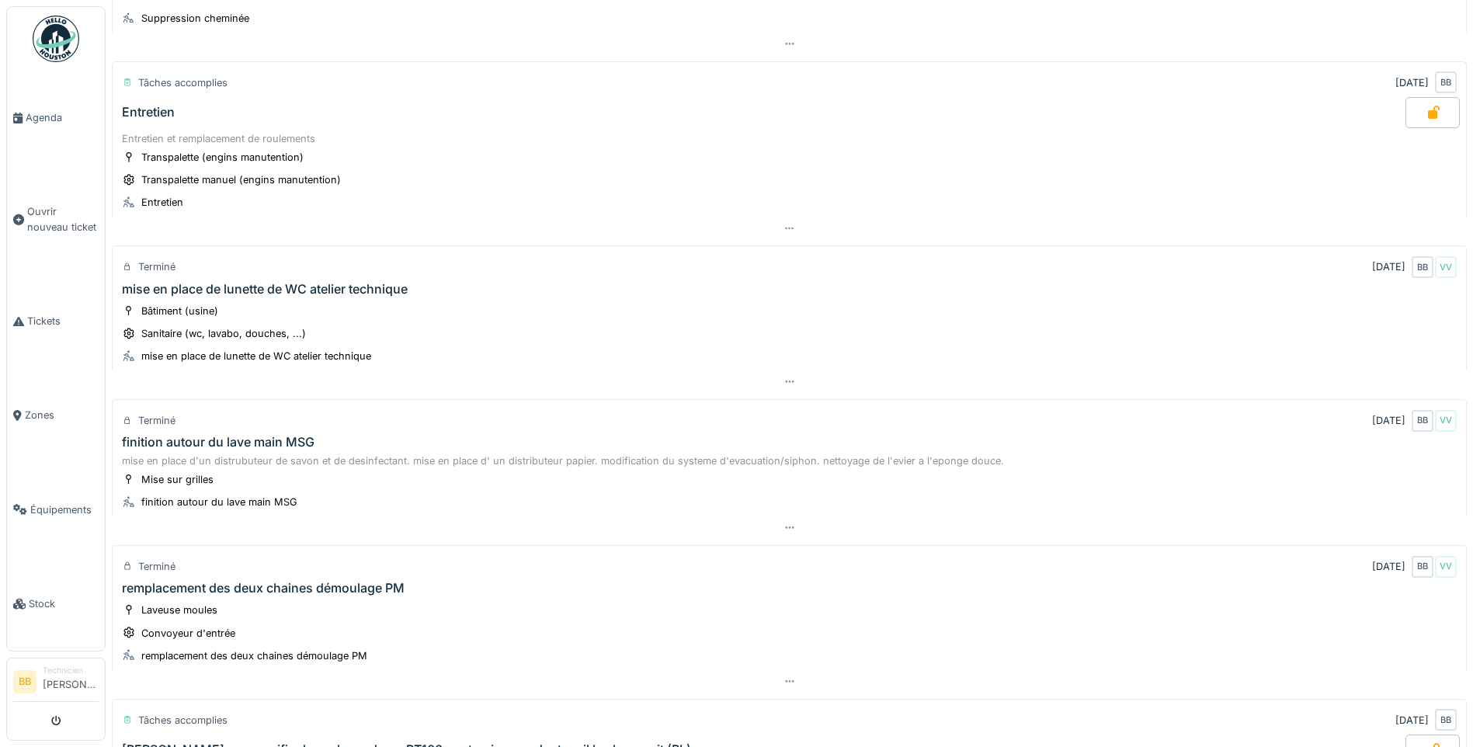
click at [162, 112] on div "Entretien" at bounding box center [148, 112] width 53 height 15
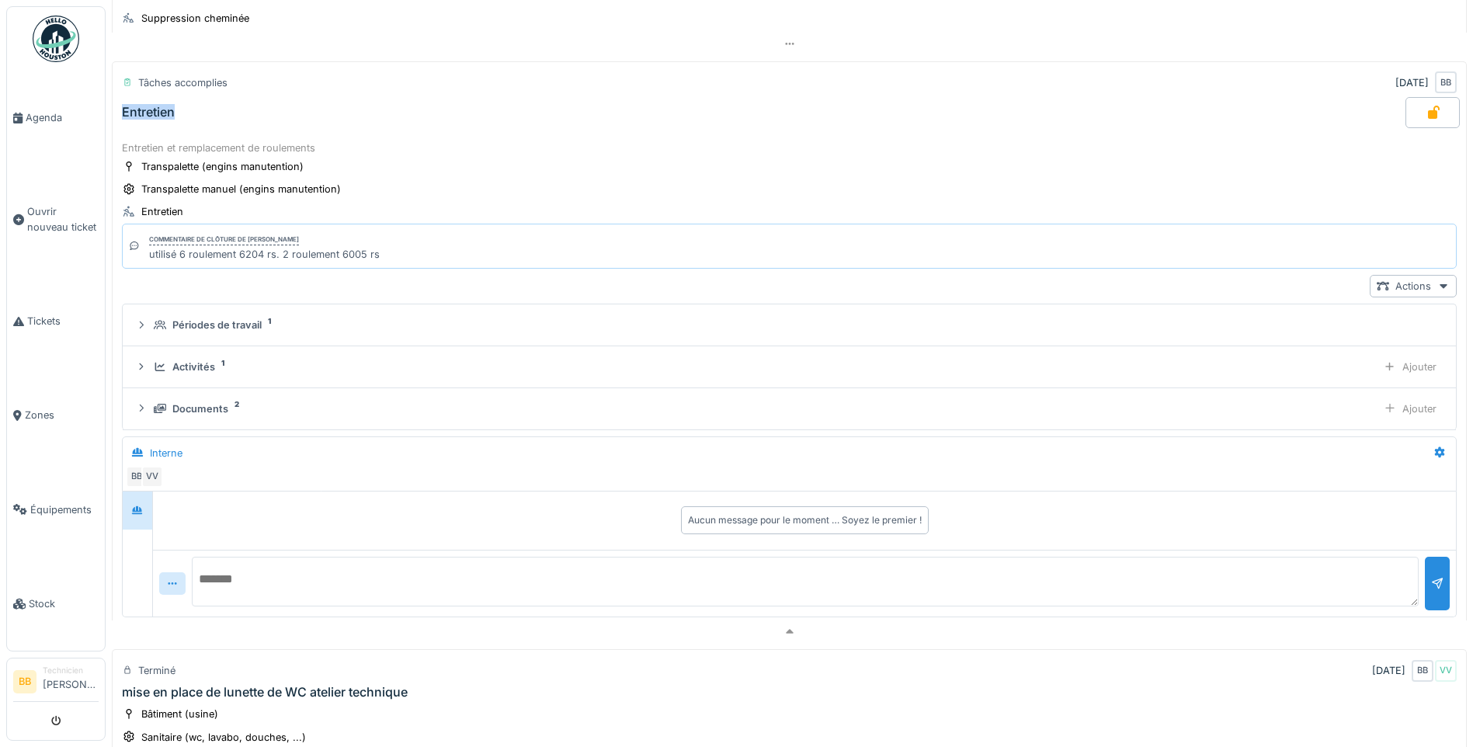
click at [162, 112] on div "Entretien" at bounding box center [148, 112] width 53 height 15
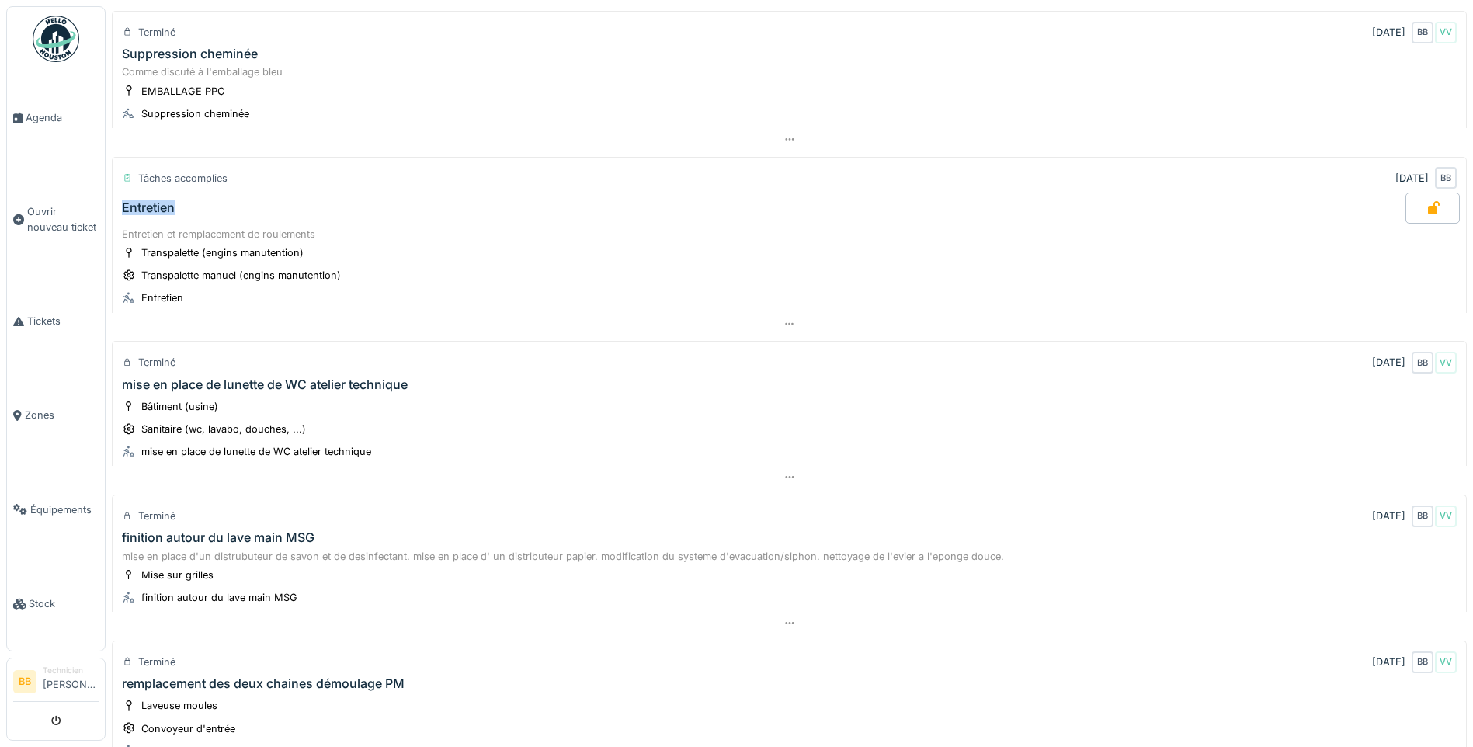
scroll to position [0, 0]
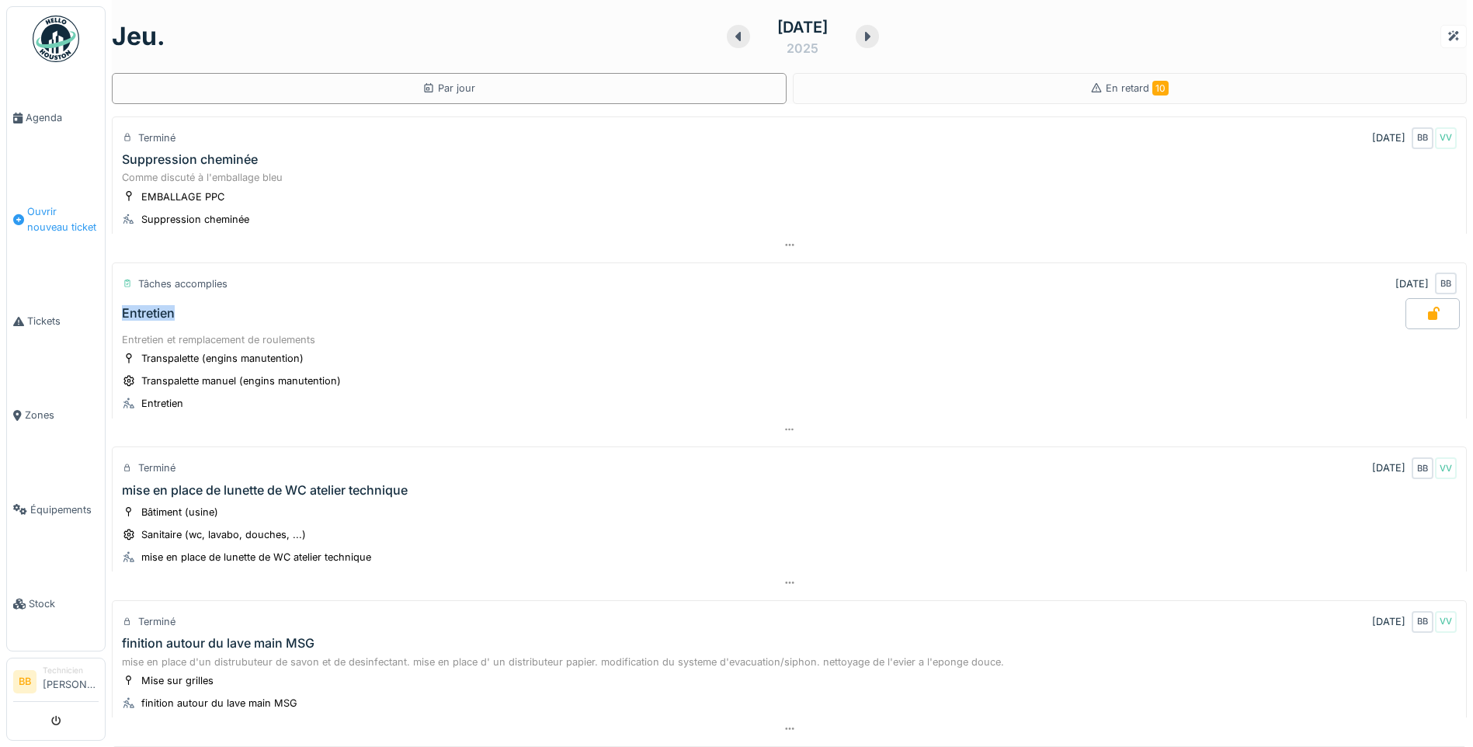
click at [68, 214] on span "Ouvrir nouveau ticket" at bounding box center [62, 219] width 71 height 30
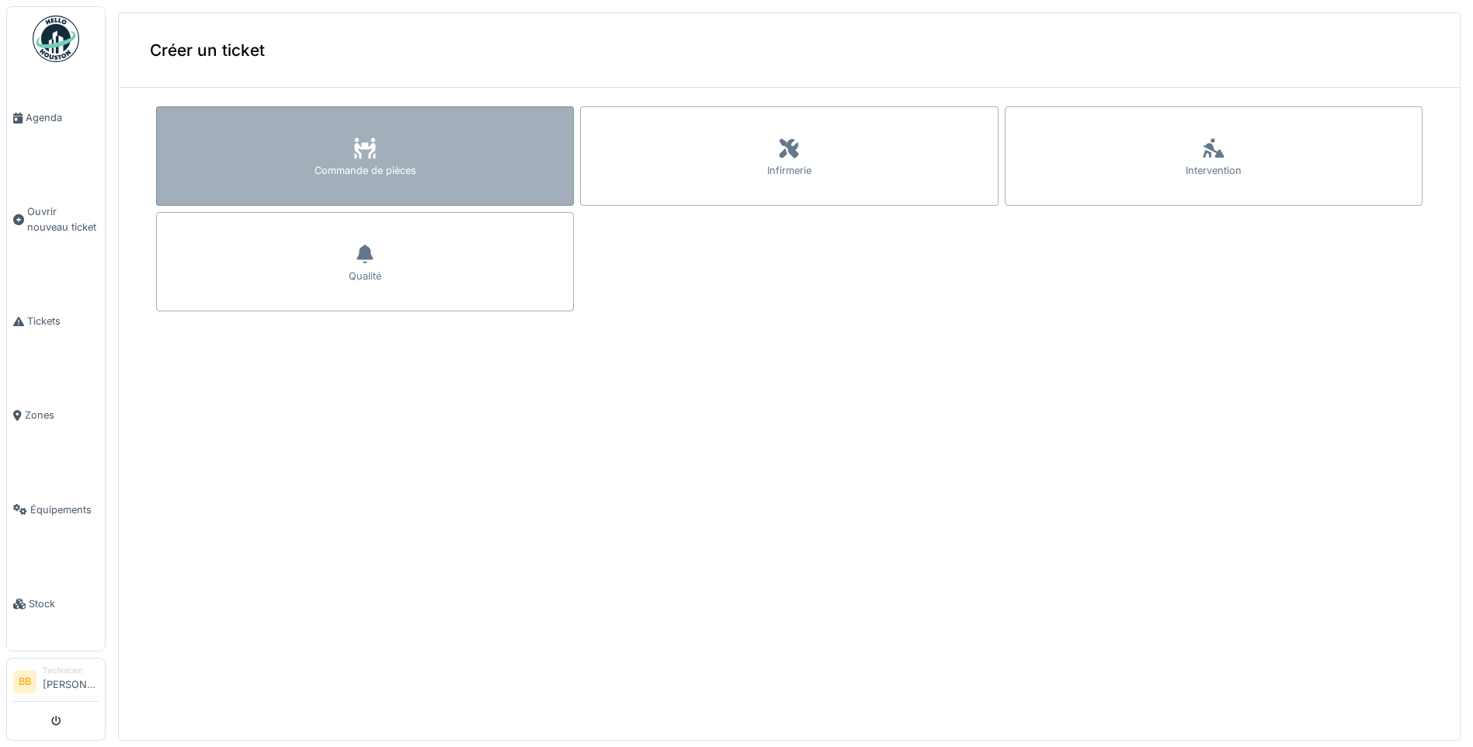
click at [317, 168] on div "Commande de pièces" at bounding box center [366, 170] width 102 height 15
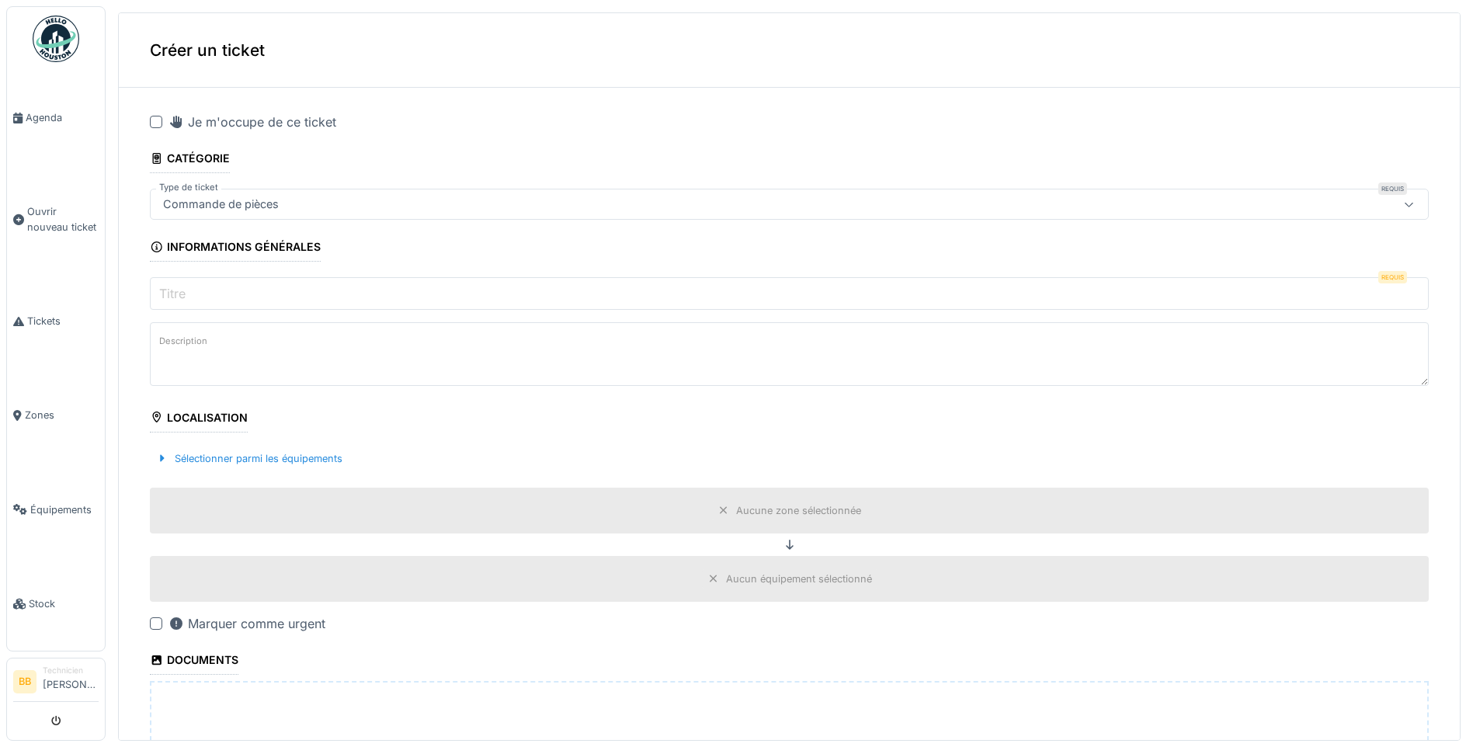
click at [153, 116] on div at bounding box center [156, 122] width 12 height 12
click at [228, 294] on input "Titre" at bounding box center [789, 293] width 1279 height 33
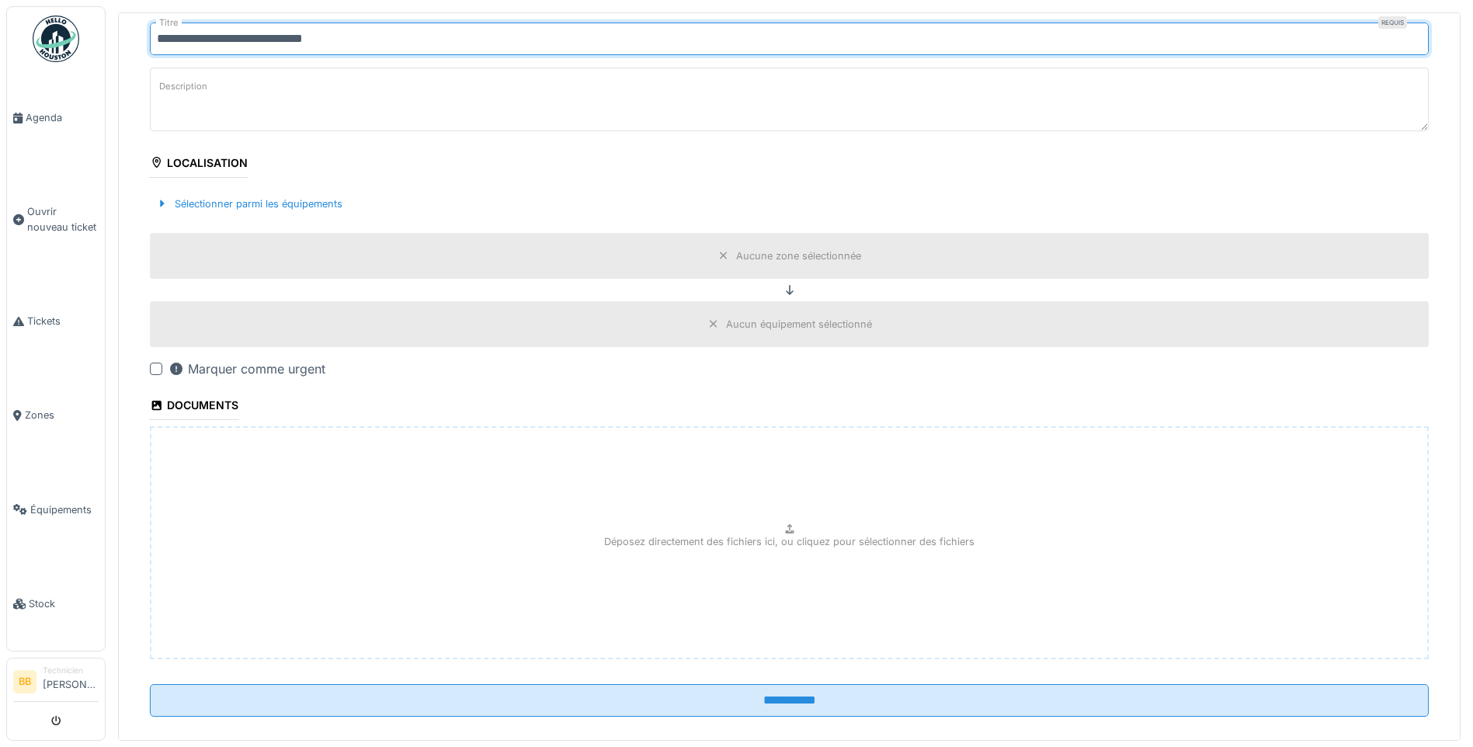
scroll to position [275, 0]
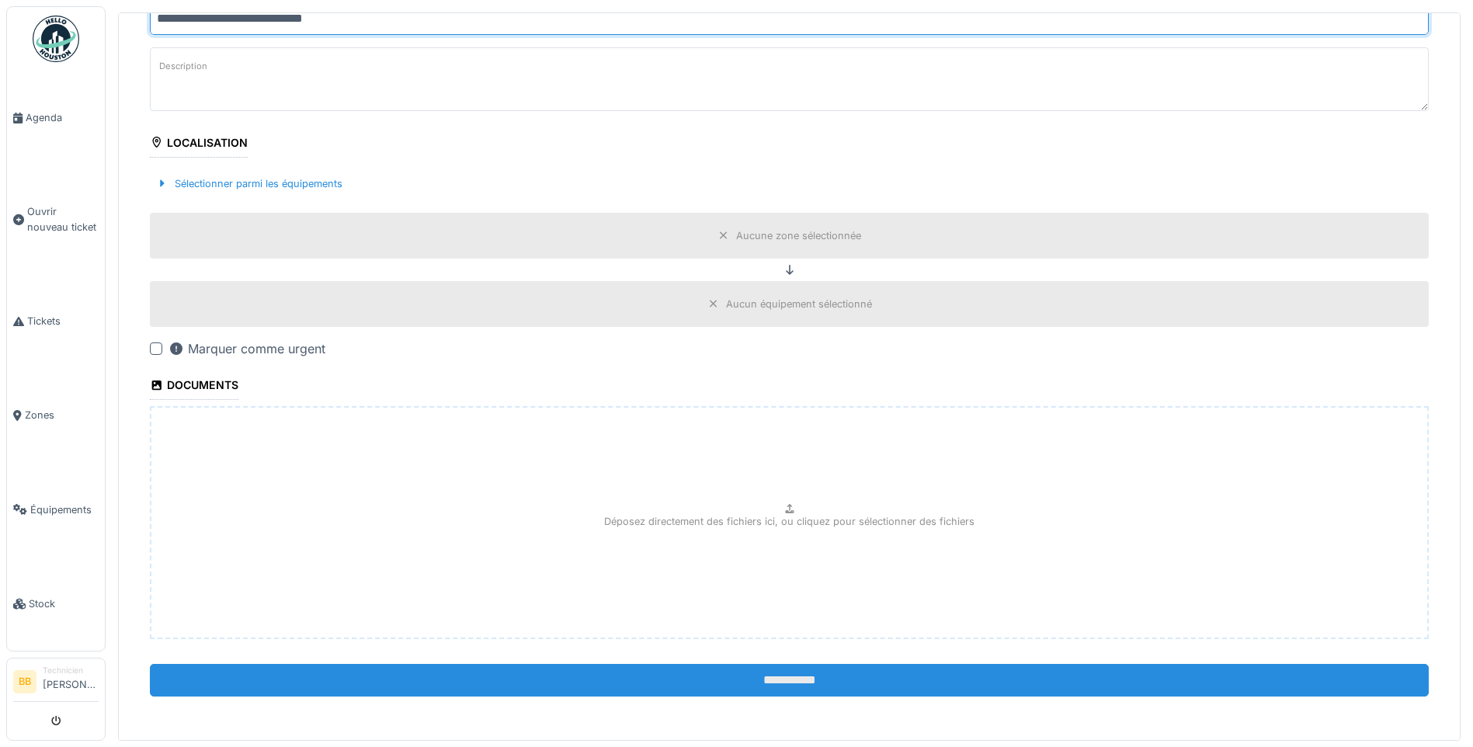
type input "**********"
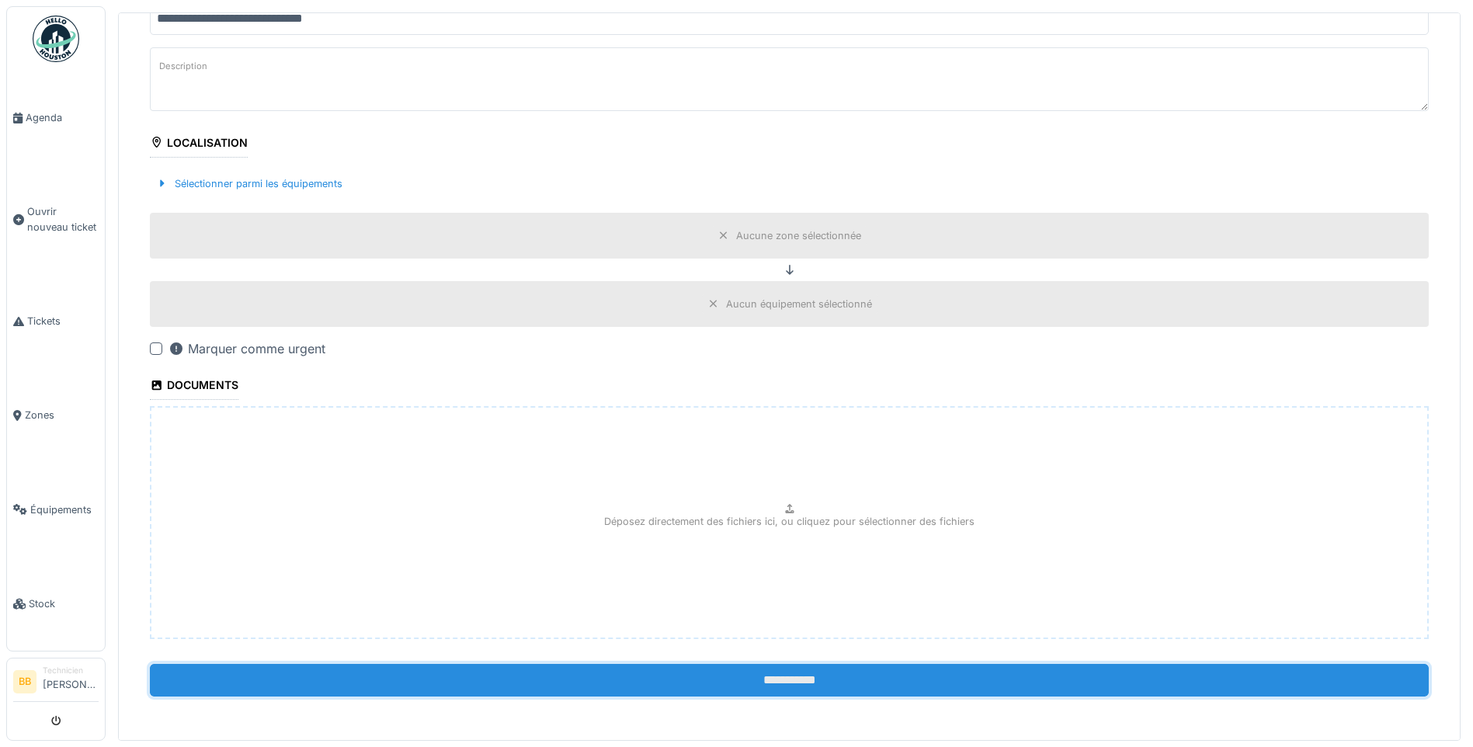
click at [796, 686] on input "**********" at bounding box center [789, 680] width 1279 height 33
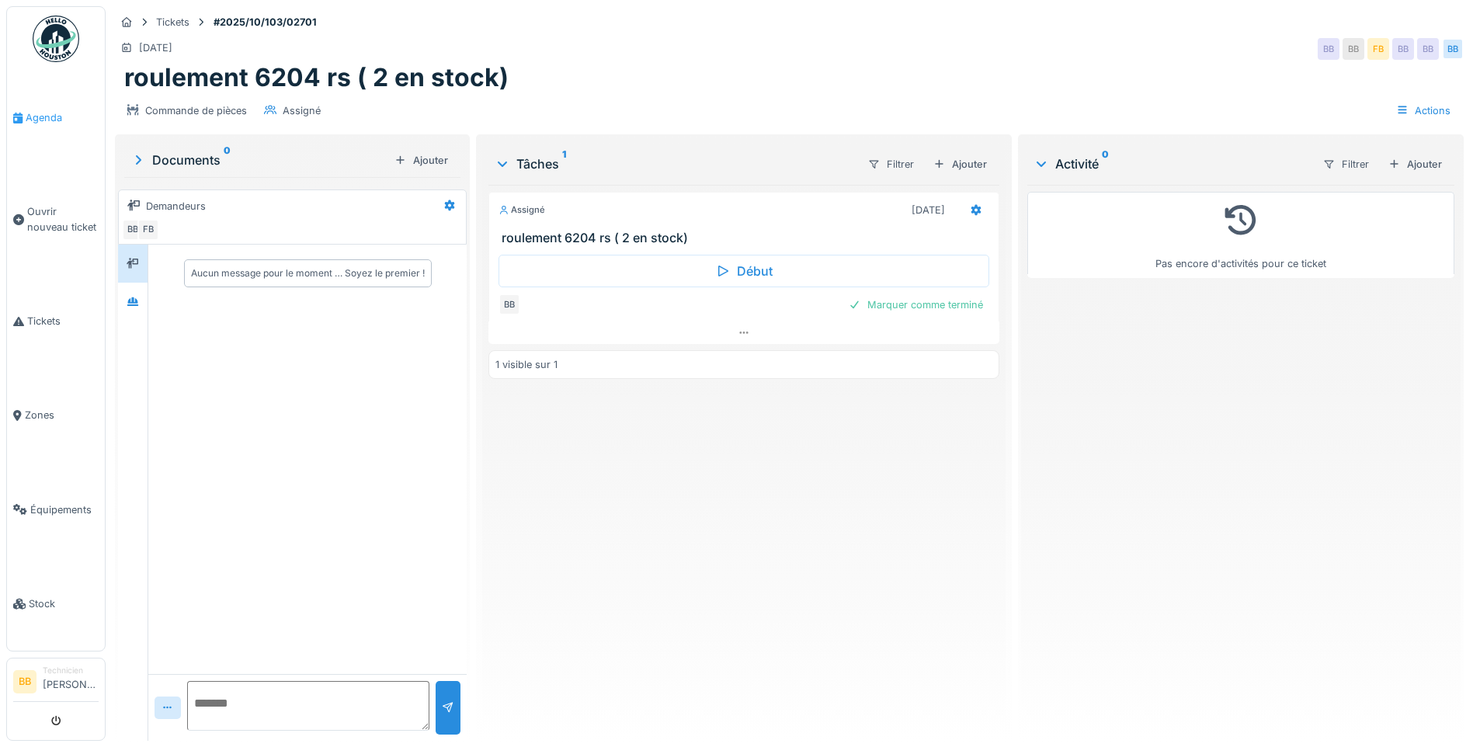
click at [44, 110] on span "Agenda" at bounding box center [62, 117] width 73 height 15
